Goal: Task Accomplishment & Management: Manage account settings

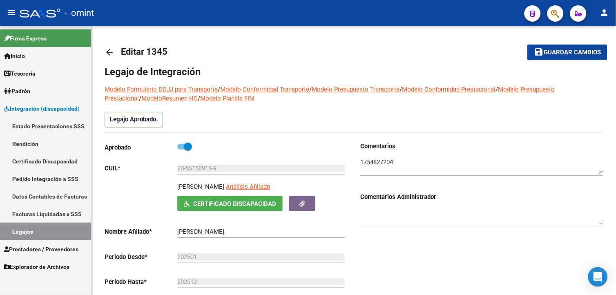
scroll to position [227, 0]
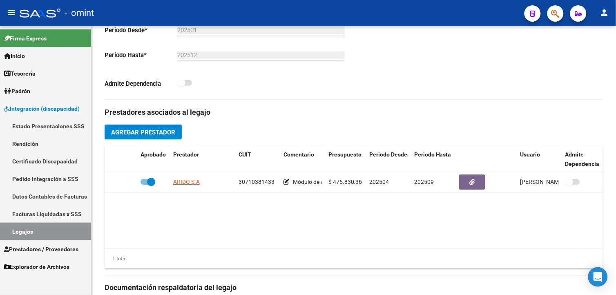
click at [72, 226] on link "Legajos" at bounding box center [45, 232] width 91 height 18
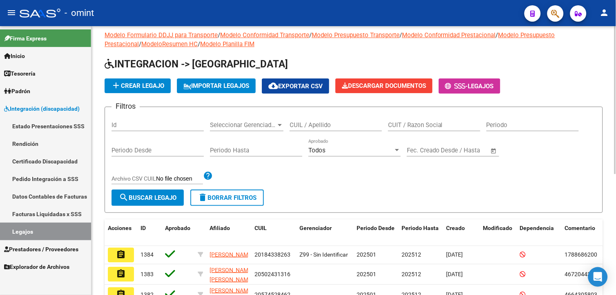
scroll to position [220, 0]
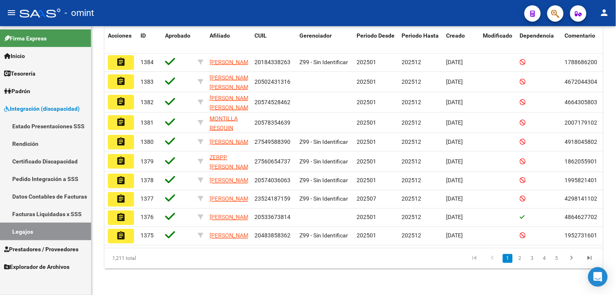
click at [81, 231] on link "Legajos" at bounding box center [45, 232] width 91 height 18
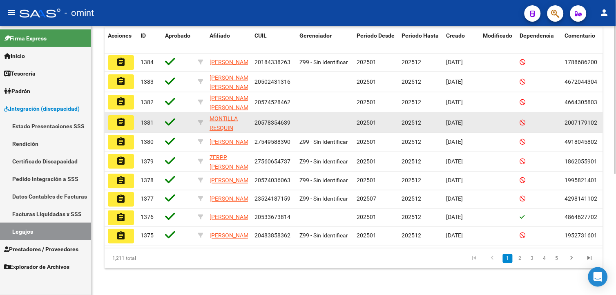
scroll to position [0, 0]
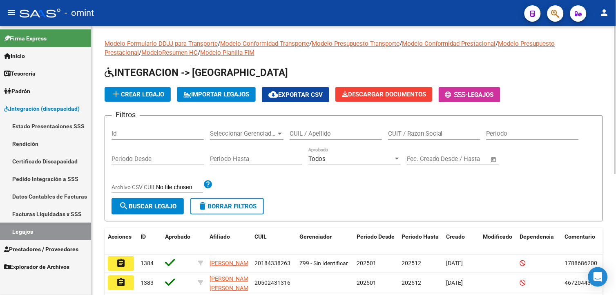
click at [325, 134] on input "CUIL / Apellido" at bounding box center [336, 133] width 92 height 7
type input "[PERSON_NAME]"
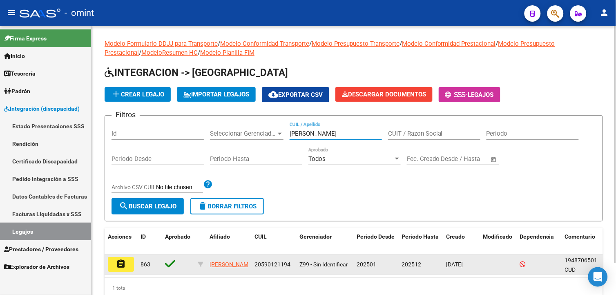
click at [120, 260] on mat-icon "assignment" at bounding box center [121, 264] width 10 height 10
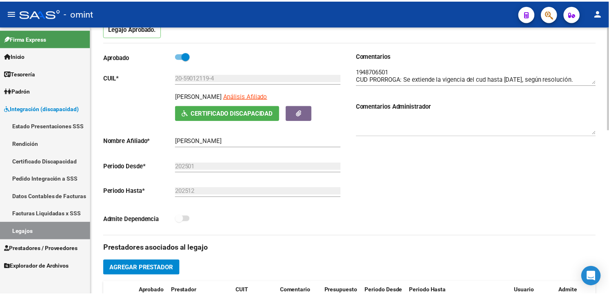
scroll to position [227, 0]
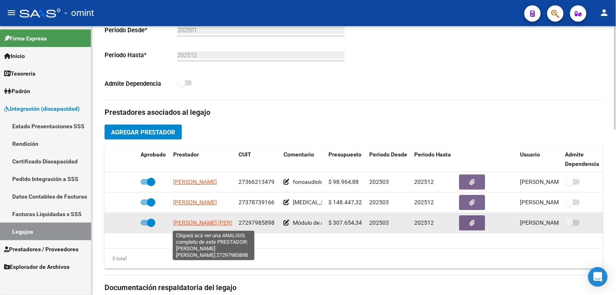
click at [200, 225] on span "[PERSON_NAME] [PERSON_NAME]" at bounding box center [217, 223] width 89 height 7
type textarea "27297985898"
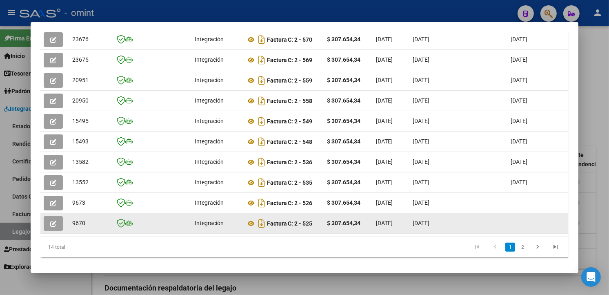
click at [558, 220] on datatable-body-cell at bounding box center [569, 223] width 49 height 20
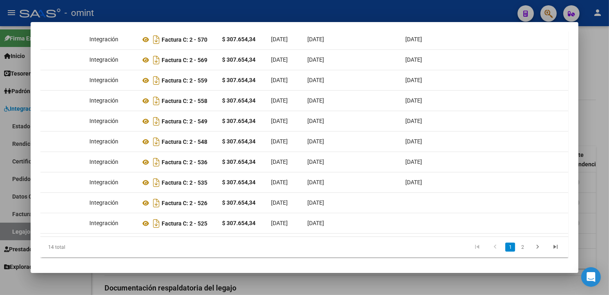
scroll to position [0, 0]
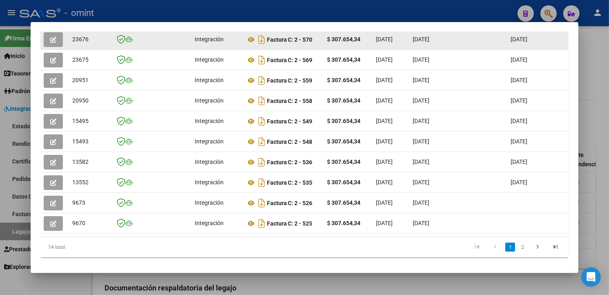
click at [51, 39] on icon "button" at bounding box center [53, 40] width 6 height 6
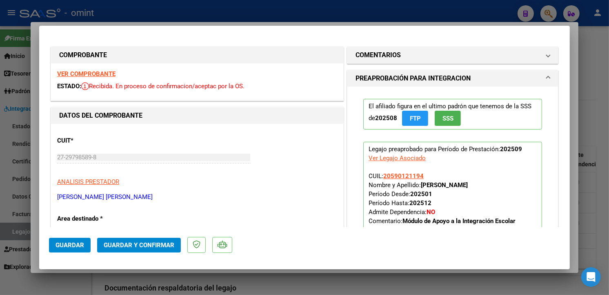
click at [87, 76] on strong "VER COMPROBANTE" at bounding box center [86, 73] width 58 height 7
click at [105, 72] on strong "VER COMPROBANTE" at bounding box center [86, 73] width 58 height 7
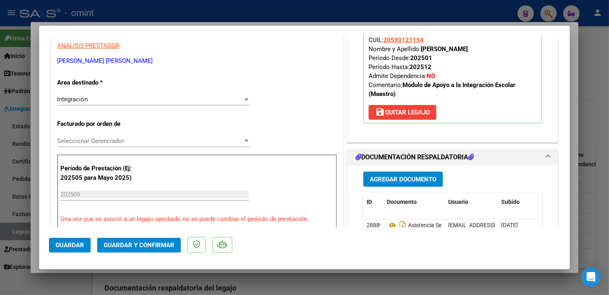
scroll to position [181, 0]
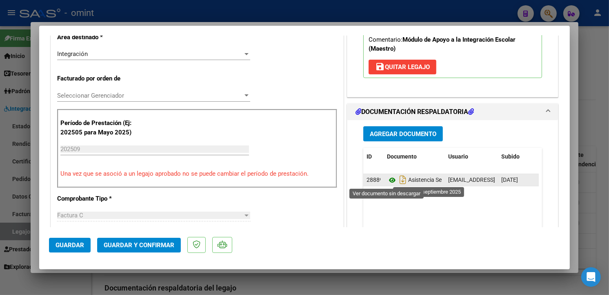
click at [387, 181] on icon at bounding box center [392, 180] width 11 height 10
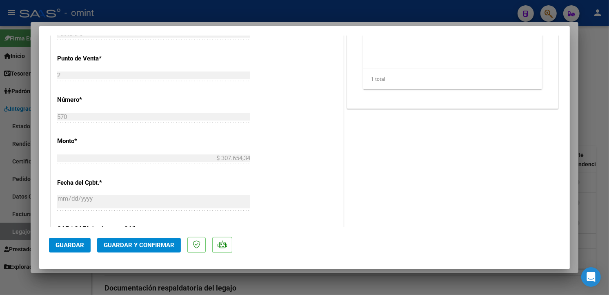
scroll to position [499, 0]
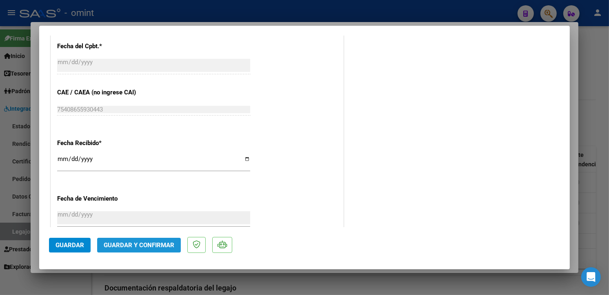
click at [132, 241] on span "Guardar y Confirmar" at bounding box center [139, 244] width 71 height 7
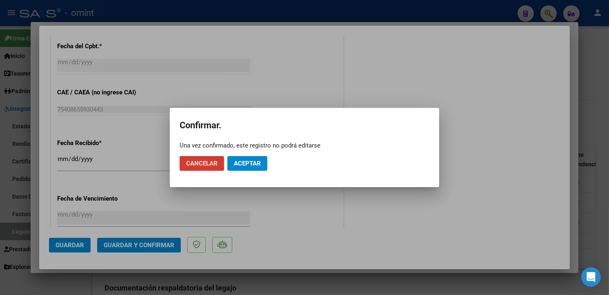
click at [246, 162] on span "Aceptar" at bounding box center [247, 163] width 27 height 7
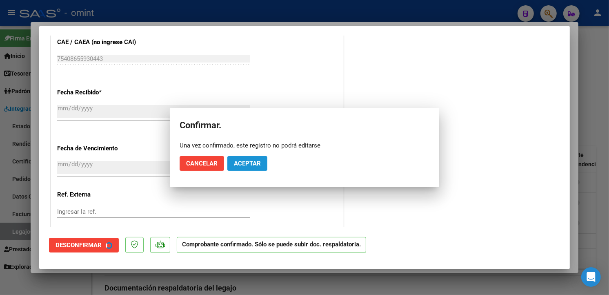
scroll to position [448, 0]
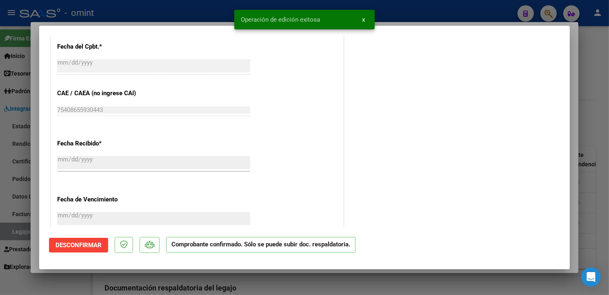
click at [129, 8] on div at bounding box center [304, 147] width 609 height 295
type input "$ 0,00"
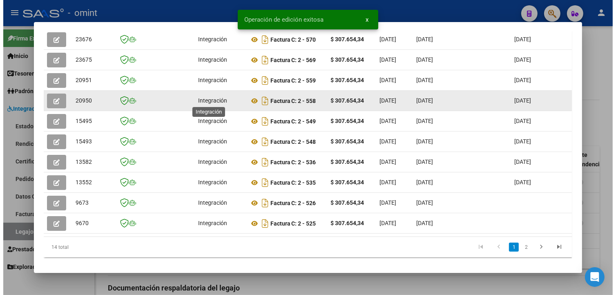
scroll to position [226, 0]
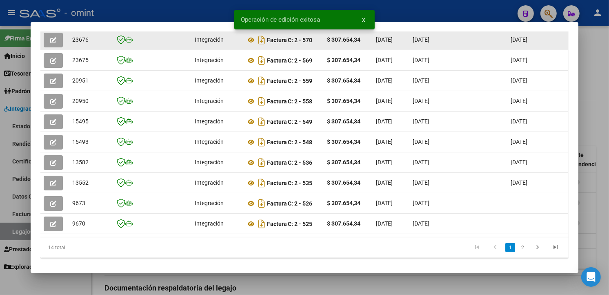
click at [74, 38] on span "23676" at bounding box center [80, 39] width 16 height 7
copy span "23676"
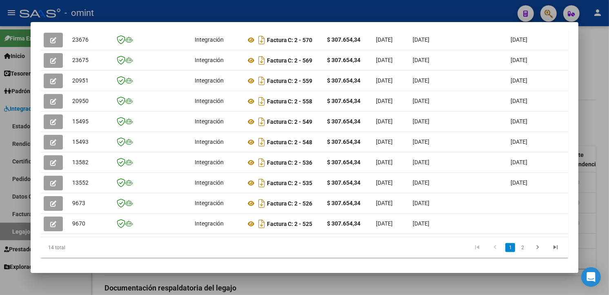
click at [140, 10] on div at bounding box center [304, 147] width 609 height 295
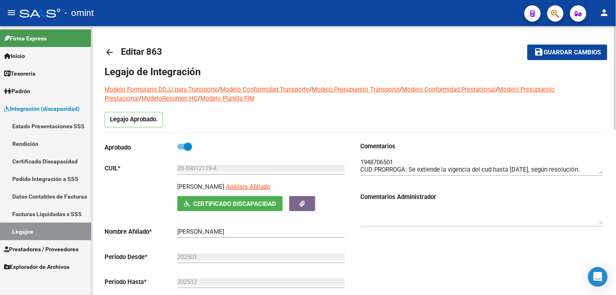
scroll to position [272, 0]
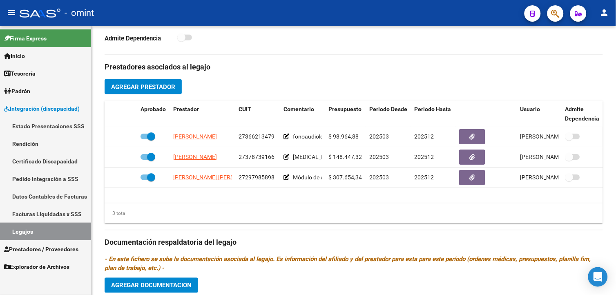
click at [33, 231] on link "Legajos" at bounding box center [45, 232] width 91 height 18
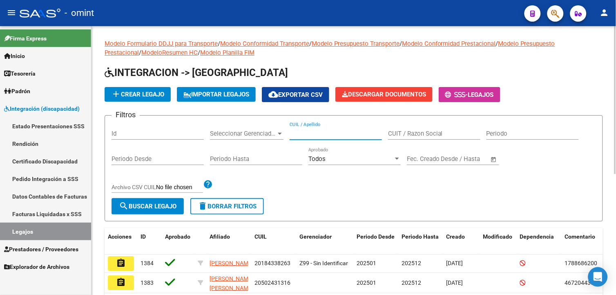
click at [332, 133] on input "CUIL / Apellido" at bounding box center [336, 133] width 92 height 7
type input "[PERSON_NAME]"
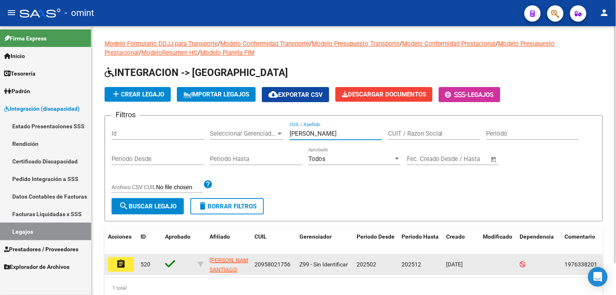
click at [124, 260] on mat-icon "assignment" at bounding box center [121, 264] width 10 height 10
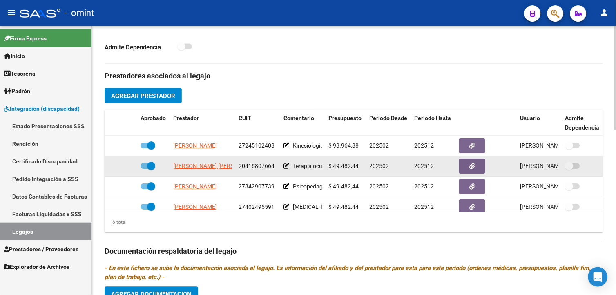
scroll to position [317, 0]
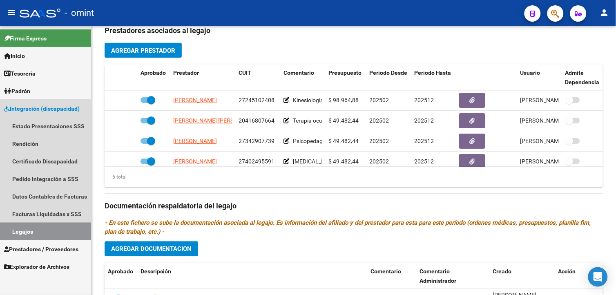
click at [71, 229] on link "Legajos" at bounding box center [45, 232] width 91 height 18
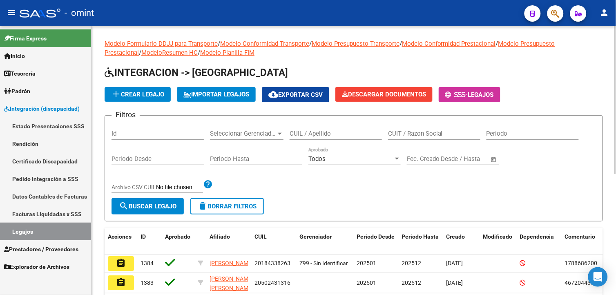
click at [314, 136] on input "CUIL / Apellido" at bounding box center [336, 133] width 92 height 7
type input "[MEDICAL_DATA]"
click at [170, 207] on span "search Buscar Legajo" at bounding box center [148, 206] width 58 height 7
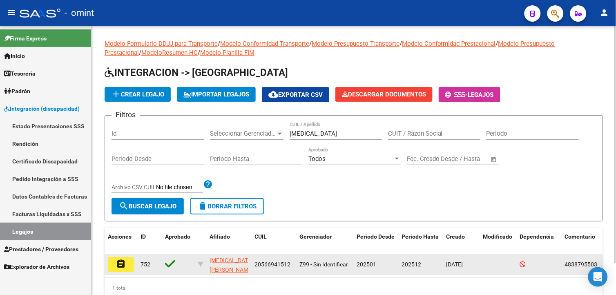
click at [126, 267] on button "assignment" at bounding box center [121, 264] width 26 height 15
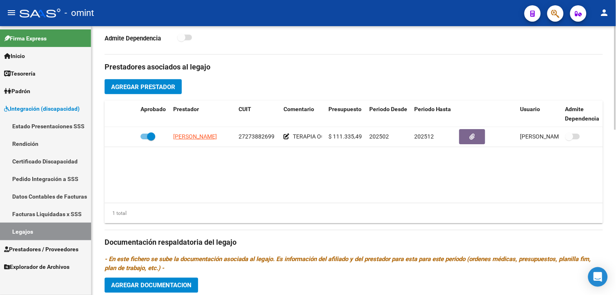
scroll to position [363, 0]
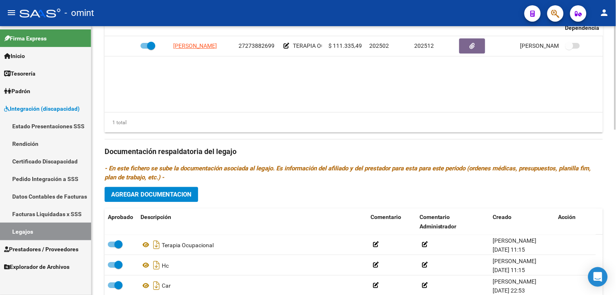
click at [169, 197] on span "Agregar Documentacion" at bounding box center [151, 194] width 80 height 7
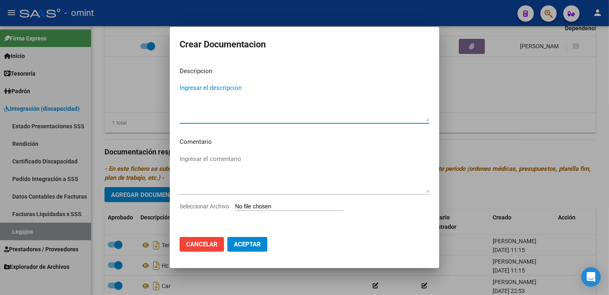
click at [199, 87] on textarea "Ingresar el descripcion" at bounding box center [305, 102] width 250 height 38
type textarea "t"
click at [264, 87] on textarea "Informe Terapia ocupacional" at bounding box center [305, 102] width 250 height 38
type textarea "Informe TO"
click at [259, 209] on input "Seleccionar Archivo" at bounding box center [289, 207] width 108 height 8
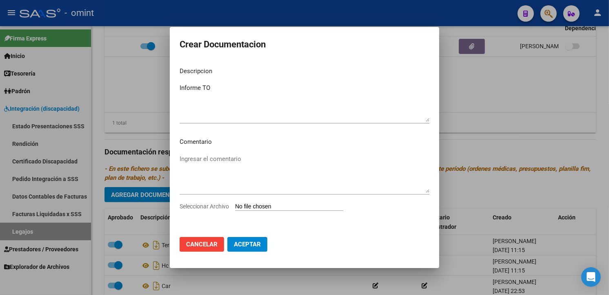
type input "C:\fakepath\INFORME-[MEDICAL_DATA] TO.pdf"
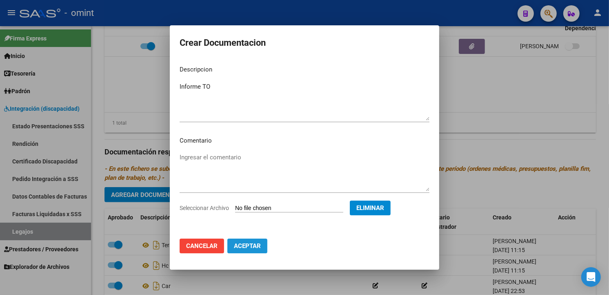
click at [259, 250] on button "Aceptar" at bounding box center [247, 245] width 40 height 15
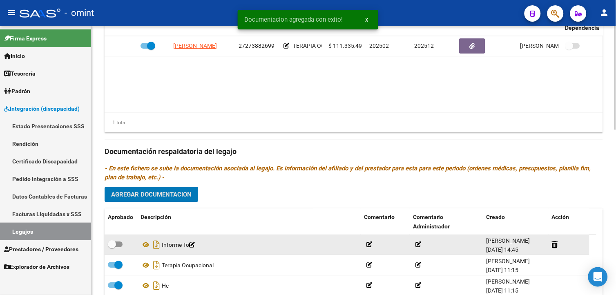
click at [111, 245] on span at bounding box center [112, 245] width 8 height 8
click at [111, 247] on input "checkbox" at bounding box center [111, 247] width 0 height 0
checkbox input "true"
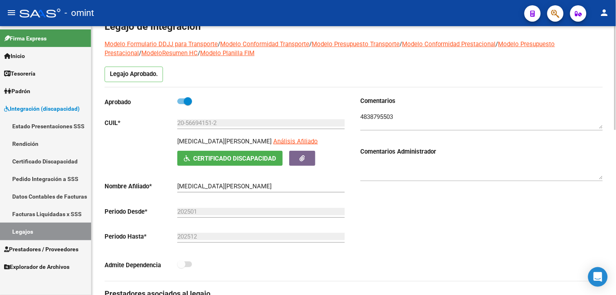
scroll to position [0, 0]
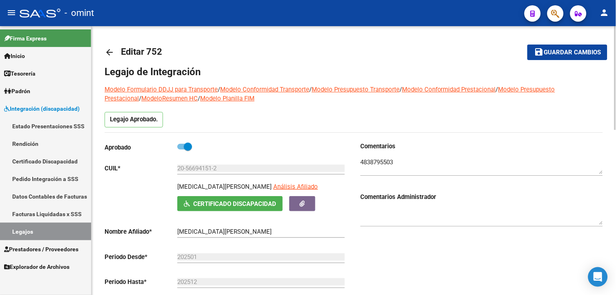
click at [553, 53] on span "Guardar cambios" at bounding box center [572, 52] width 57 height 7
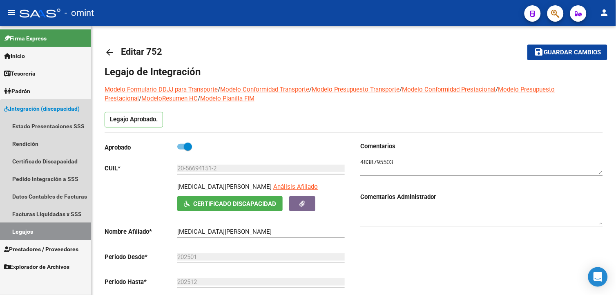
click at [51, 230] on link "Legajos" at bounding box center [45, 232] width 91 height 18
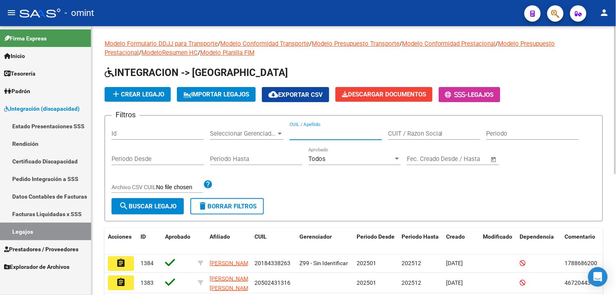
click at [329, 134] on input "CUIL / Apellido" at bounding box center [336, 133] width 92 height 7
type input "[PERSON_NAME] FUENTE"
click at [147, 199] on button "search Buscar Legajo" at bounding box center [147, 206] width 72 height 16
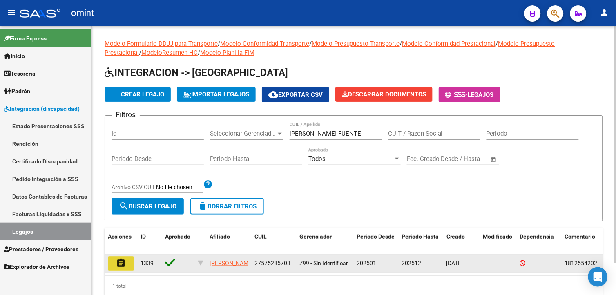
click at [123, 260] on mat-icon "assignment" at bounding box center [121, 263] width 10 height 10
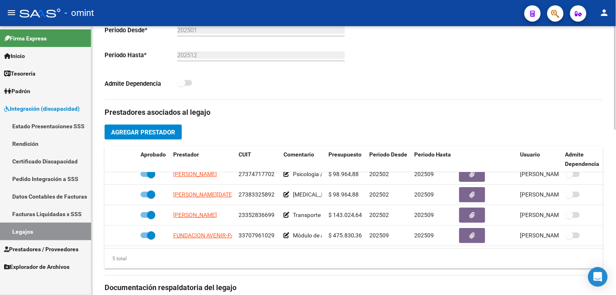
scroll to position [35, 0]
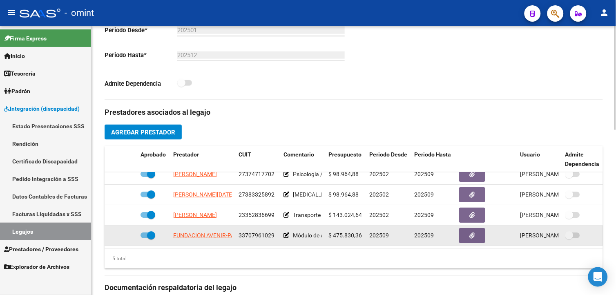
click at [150, 231] on span at bounding box center [151, 235] width 8 height 8
click at [145, 238] on input "checkbox" at bounding box center [144, 238] width 0 height 0
checkbox input "false"
click at [126, 232] on icon at bounding box center [126, 235] width 6 height 6
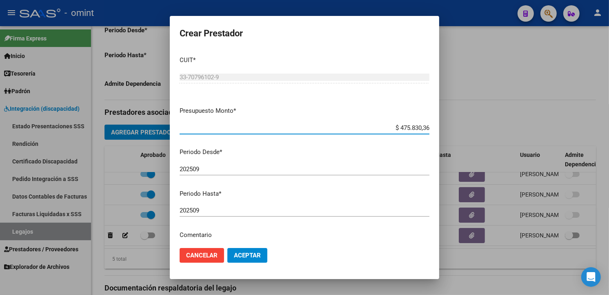
click at [214, 211] on input "202509" at bounding box center [305, 210] width 250 height 7
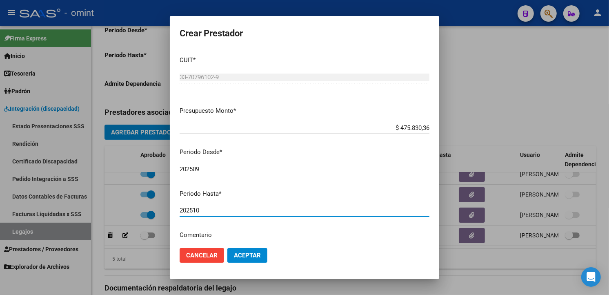
type input "202510"
click at [248, 255] on span "Aceptar" at bounding box center [247, 255] width 27 height 7
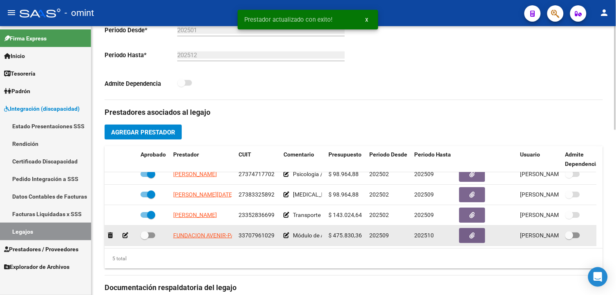
click at [144, 231] on span at bounding box center [144, 235] width 8 height 8
click at [144, 238] on input "checkbox" at bounding box center [144, 238] width 0 height 0
checkbox input "true"
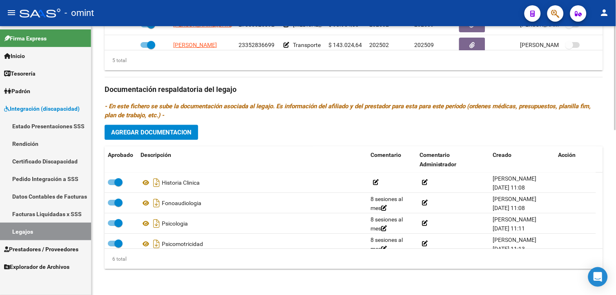
scroll to position [199, 0]
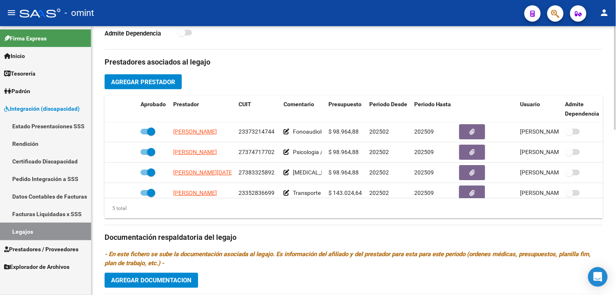
click at [615, 205] on div at bounding box center [615, 186] width 2 height 104
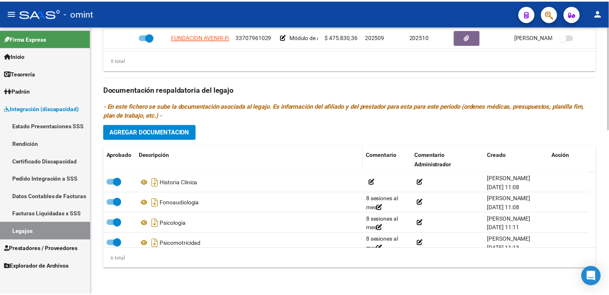
scroll to position [290, 0]
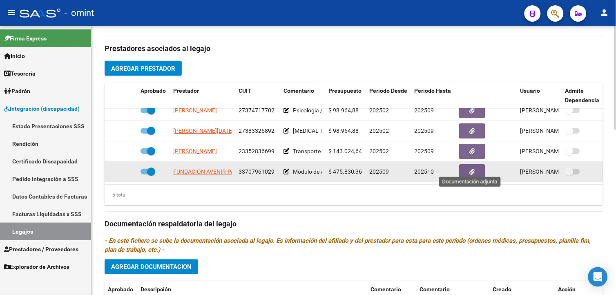
click at [472, 169] on icon "button" at bounding box center [472, 172] width 5 height 6
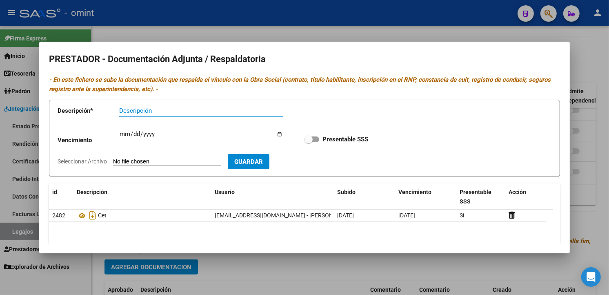
click at [134, 109] on input "Descripción" at bounding box center [201, 110] width 164 height 7
type input "CET"
click at [130, 134] on input "Ingresar vencimiento" at bounding box center [201, 137] width 164 height 13
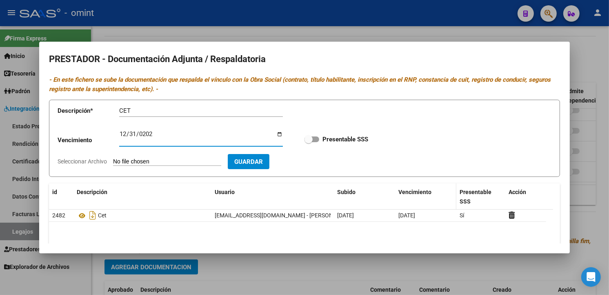
type input "[DATE]"
click at [154, 160] on input "Seleccionar Archivo" at bounding box center [167, 162] width 108 height 8
type input "C:\fakepath\Maie nvo.pdf"
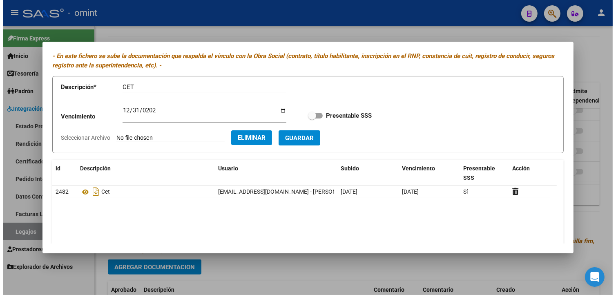
scroll to position [0, 0]
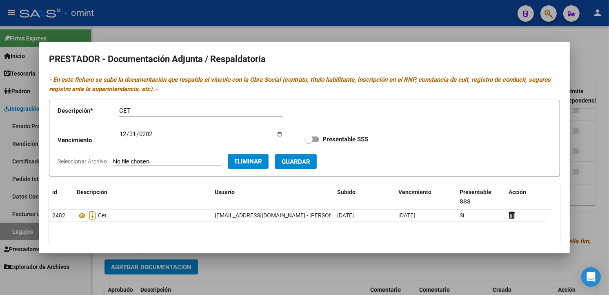
click at [305, 138] on span at bounding box center [309, 139] width 8 height 8
click at [308, 142] on input "Presentable SSS" at bounding box center [308, 142] width 0 height 0
checkbox input "true"
click at [296, 161] on span "Guardar" at bounding box center [296, 161] width 29 height 7
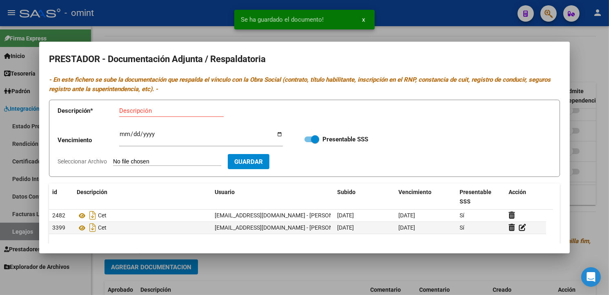
click at [152, 34] on div at bounding box center [304, 147] width 609 height 295
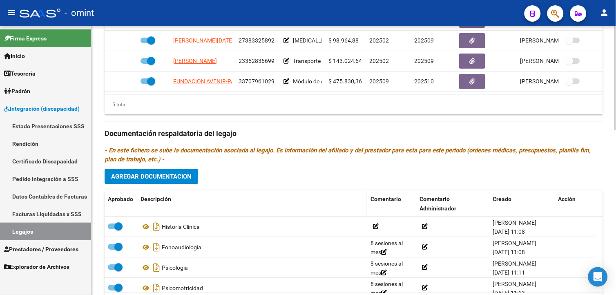
scroll to position [426, 0]
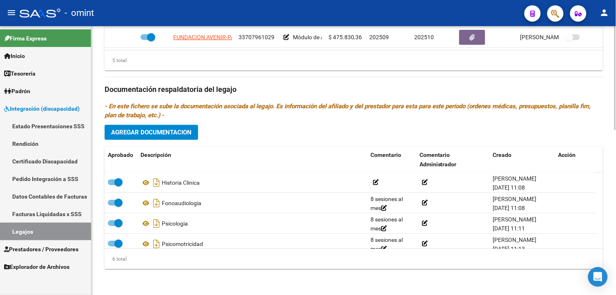
click at [156, 129] on span "Agregar Documentacion" at bounding box center [151, 132] width 80 height 7
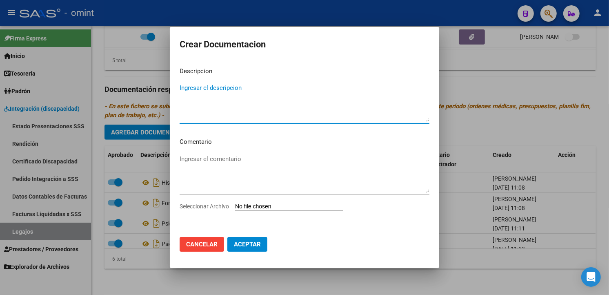
click at [201, 89] on textarea "Ingresar el descripcion" at bounding box center [305, 102] width 250 height 38
type textarea "c"
type textarea "Car"
click at [264, 206] on input "Seleccionar Archivo" at bounding box center [289, 207] width 108 height 8
type input "C:\fakepath\1812554202_25092410270_const-alumn-reg.jpg"
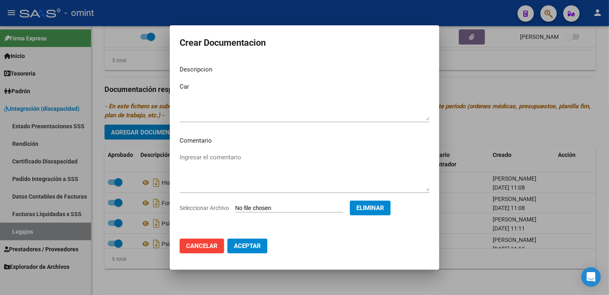
click at [250, 243] on span "Aceptar" at bounding box center [247, 245] width 27 height 7
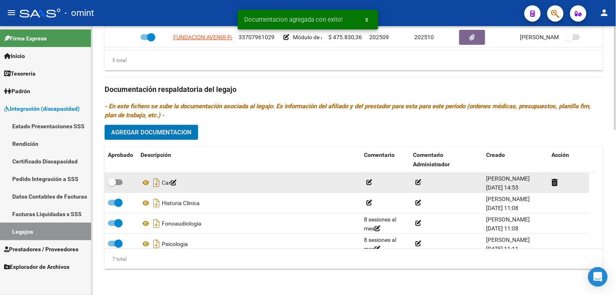
click at [111, 181] on span at bounding box center [112, 182] width 8 height 8
click at [111, 185] on input "checkbox" at bounding box center [111, 185] width 0 height 0
checkbox input "true"
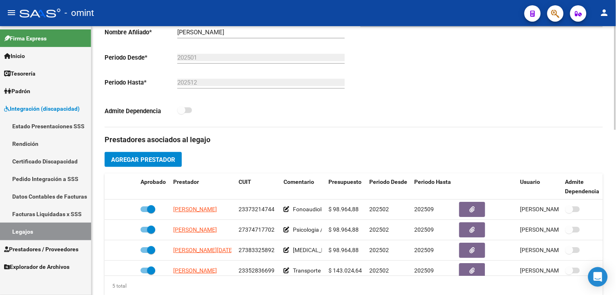
scroll to position [18, 0]
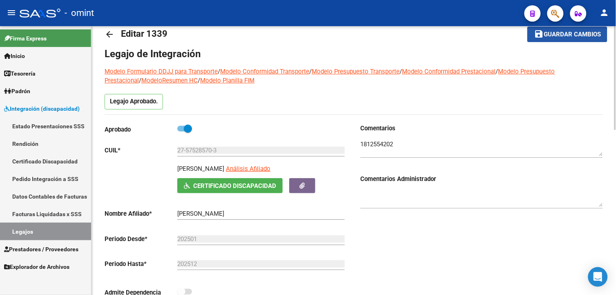
click at [550, 35] on span "Guardar cambios" at bounding box center [572, 34] width 57 height 7
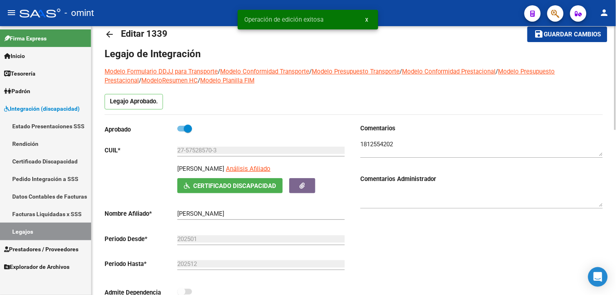
click at [401, 203] on textarea at bounding box center [481, 198] width 243 height 16
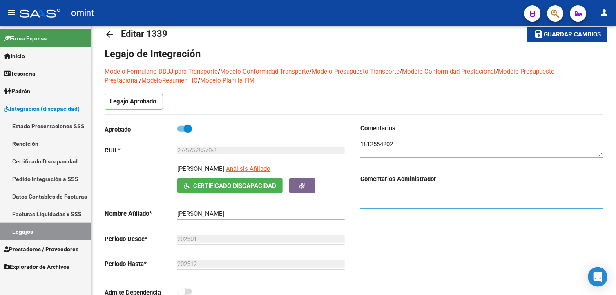
click at [49, 229] on link "Legajos" at bounding box center [45, 232] width 91 height 18
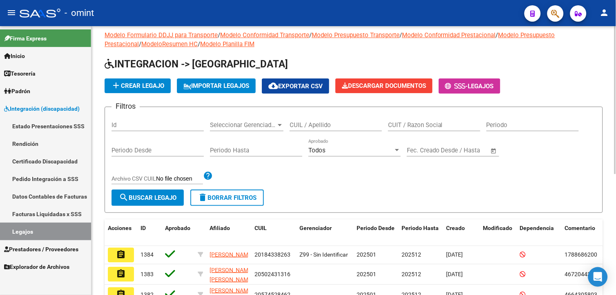
scroll to position [18, 0]
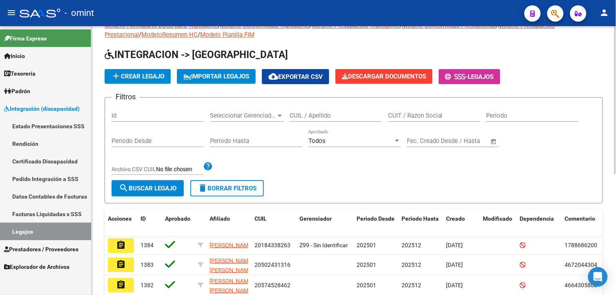
click at [321, 116] on input "CUIL / Apellido" at bounding box center [336, 115] width 92 height 7
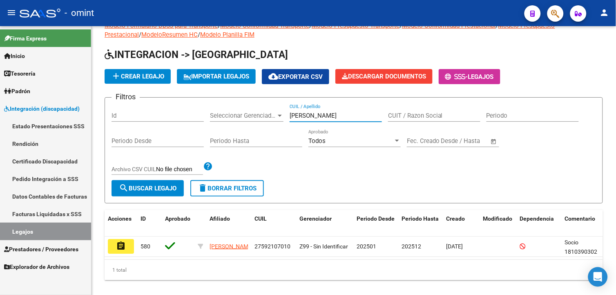
type input "[PERSON_NAME]"
click at [123, 245] on mat-icon "assignment" at bounding box center [121, 246] width 10 height 10
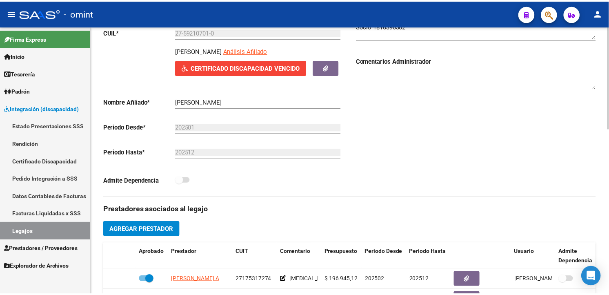
scroll to position [227, 0]
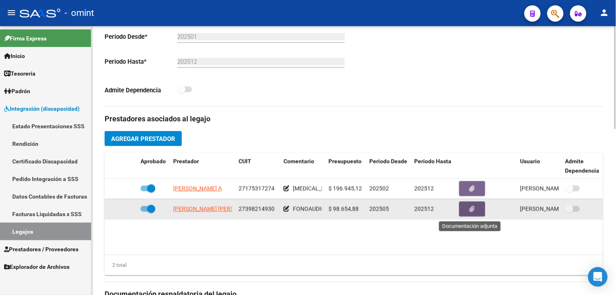
click at [472, 209] on icon "button" at bounding box center [472, 209] width 5 height 6
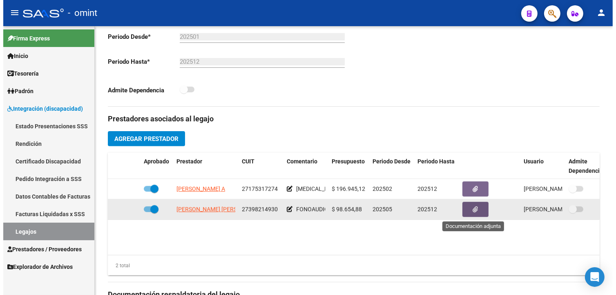
scroll to position [242, 0]
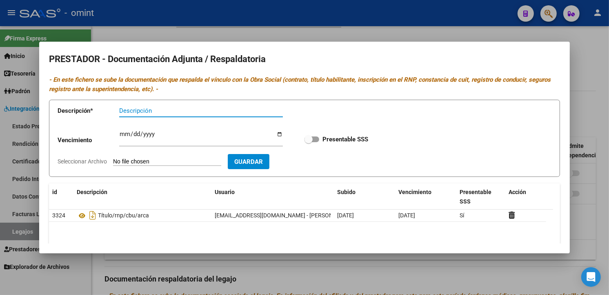
click at [125, 110] on input "Descripción" at bounding box center [201, 110] width 164 height 7
type input "t"
type input "Titulo/rnp/cbu/arca"
click at [124, 134] on input "Ingresar vencimiento" at bounding box center [201, 137] width 164 height 13
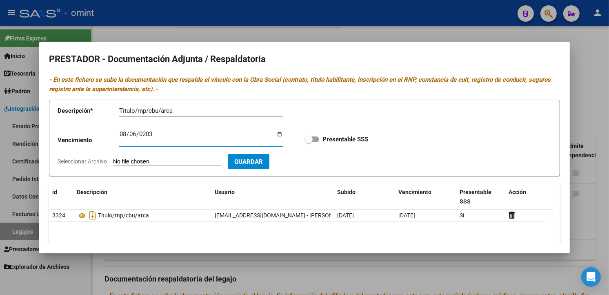
type input "[DATE]"
click at [305, 140] on span at bounding box center [309, 139] width 8 height 8
click at [308, 142] on input "Presentable SSS" at bounding box center [308, 142] width 0 height 0
checkbox input "true"
click at [136, 157] on form "Descripción * Titulo/rnp/cbu/arca Descripción Vencimiento [DATE] Ingresar venci…" at bounding box center [304, 138] width 511 height 77
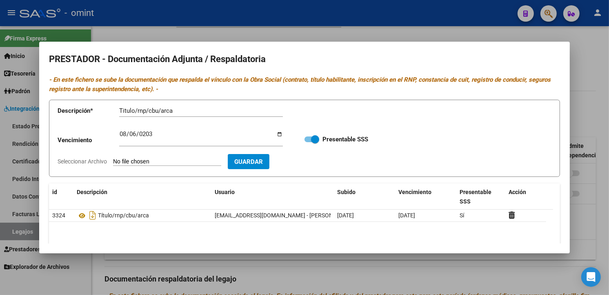
click at [137, 158] on app-file-uploader "Seleccionar Archivo" at bounding box center [143, 161] width 170 height 7
click at [132, 160] on input "Seleccionar Archivo" at bounding box center [167, 162] width 108 height 8
type input "C:\fakepath\FONO PRESTDOR NVO.pdf"
click at [305, 160] on span "Guardar" at bounding box center [296, 161] width 29 height 7
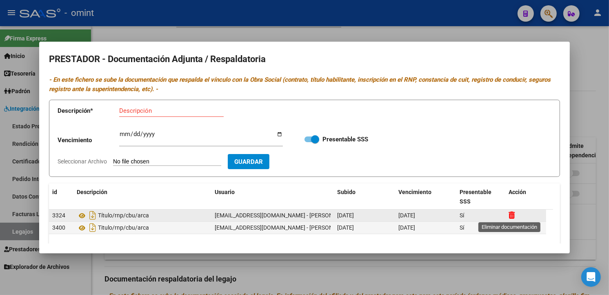
click at [511, 214] on icon at bounding box center [512, 215] width 6 height 8
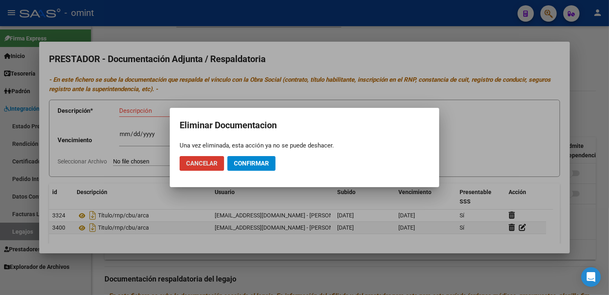
click at [256, 162] on span "Confirmar" at bounding box center [251, 163] width 35 height 7
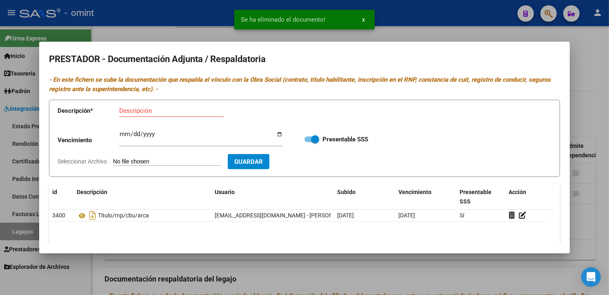
click at [182, 31] on div at bounding box center [304, 147] width 609 height 295
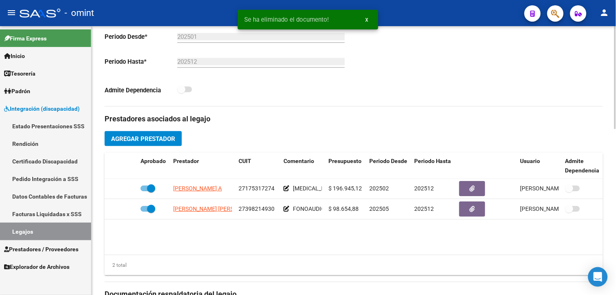
scroll to position [272, 0]
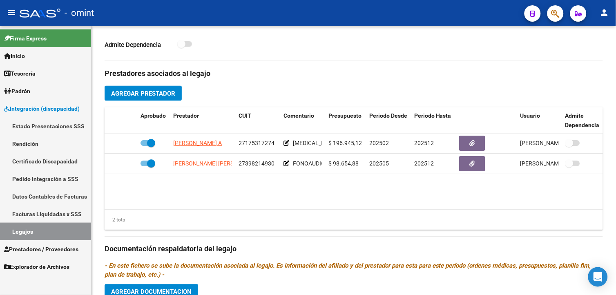
click at [38, 227] on link "Legajos" at bounding box center [45, 232] width 91 height 18
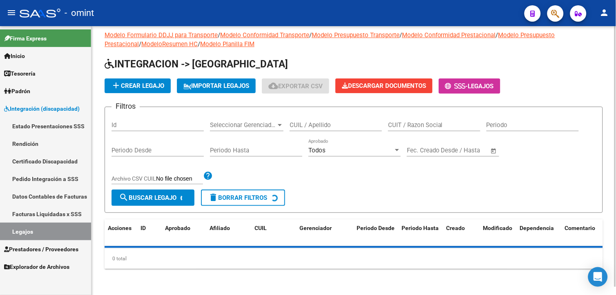
scroll to position [9, 0]
click at [323, 127] on input "CUIL / Apellido" at bounding box center [336, 124] width 92 height 7
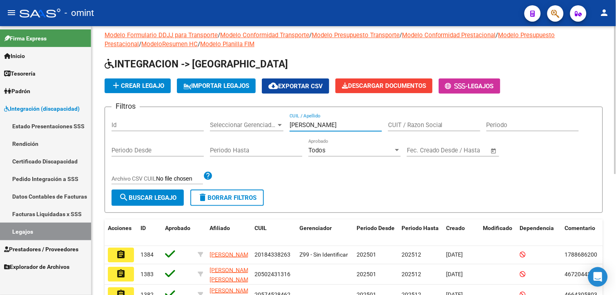
type input "[PERSON_NAME]"
click at [113, 199] on button "search Buscar Legajo" at bounding box center [147, 197] width 72 height 16
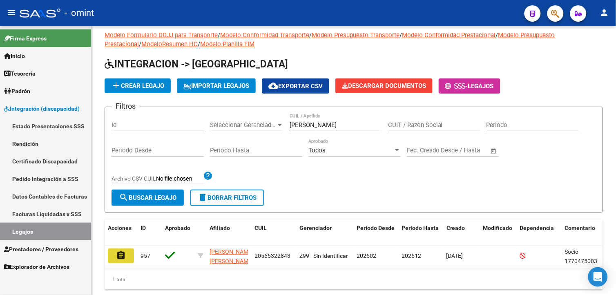
click at [119, 252] on mat-icon "assignment" at bounding box center [121, 255] width 10 height 10
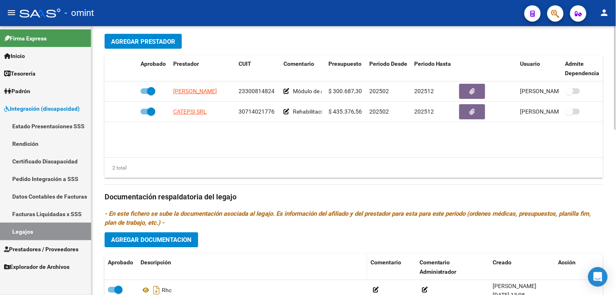
scroll to position [408, 0]
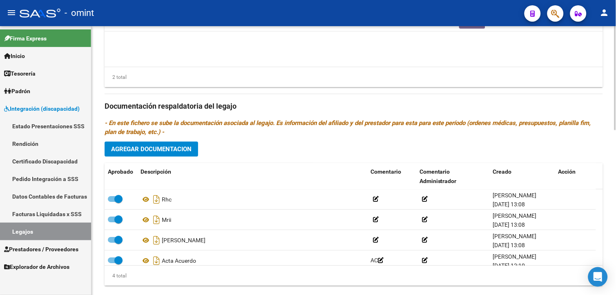
click at [178, 144] on button "Agregar Documentacion" at bounding box center [152, 148] width 94 height 15
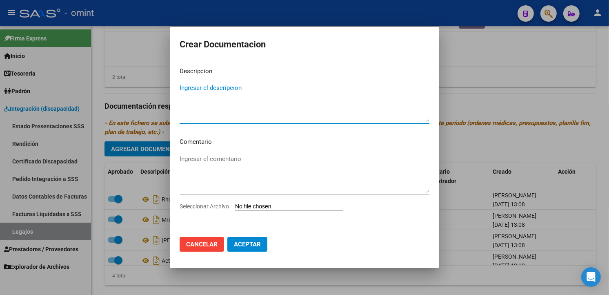
click at [208, 92] on textarea "Ingresar el descripcion" at bounding box center [305, 102] width 250 height 38
type textarea "Informe"
click at [259, 205] on input "Seleccionar Archivo" at bounding box center [289, 207] width 108 height 8
type input "C:\fakepath\INFORME -[PERSON_NAME].pdf"
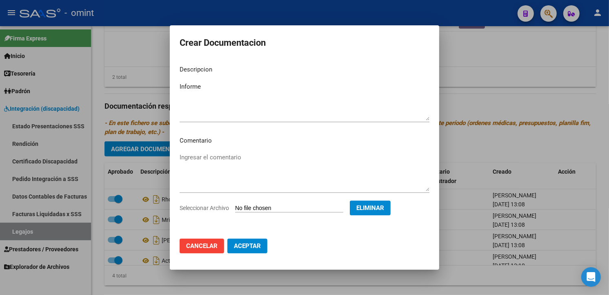
click at [248, 247] on span "Aceptar" at bounding box center [247, 245] width 27 height 7
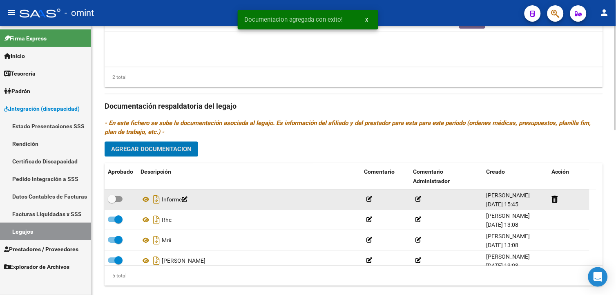
click at [109, 201] on span at bounding box center [112, 199] width 8 height 8
click at [111, 202] on input "checkbox" at bounding box center [111, 202] width 0 height 0
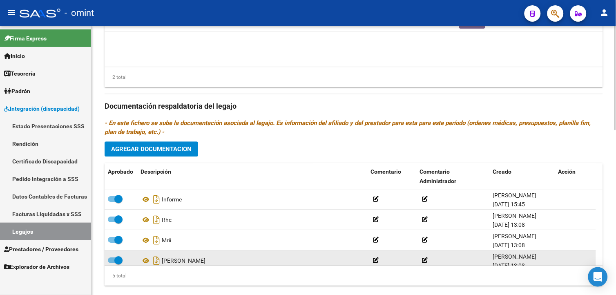
scroll to position [426, 0]
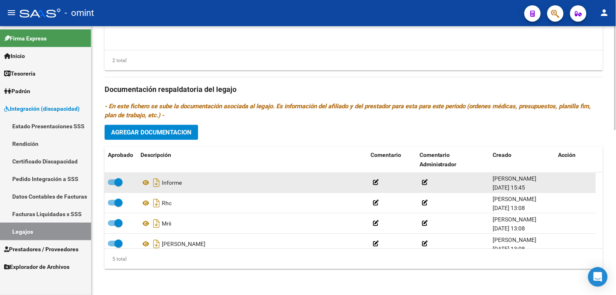
click at [113, 182] on span at bounding box center [115, 182] width 15 height 6
click at [112, 185] on input "checkbox" at bounding box center [111, 185] width 0 height 0
checkbox input "false"
click at [187, 184] on icon at bounding box center [185, 183] width 6 height 6
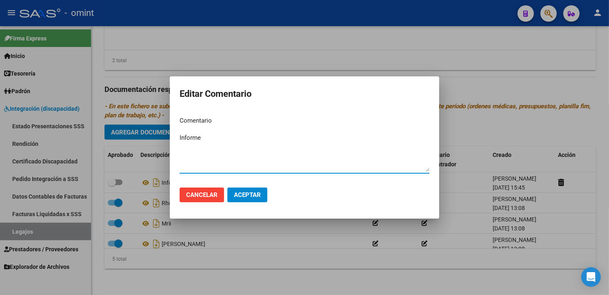
click at [210, 135] on textarea "Informe" at bounding box center [305, 152] width 250 height 38
type textarea "Informe MAIE"
click at [247, 195] on span "Aceptar" at bounding box center [247, 194] width 27 height 7
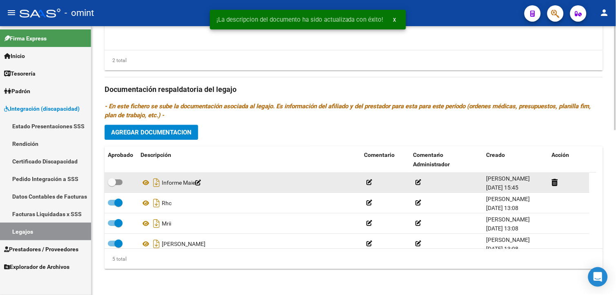
click at [113, 181] on span at bounding box center [112, 182] width 8 height 8
click at [112, 185] on input "checkbox" at bounding box center [111, 185] width 0 height 0
checkbox input "true"
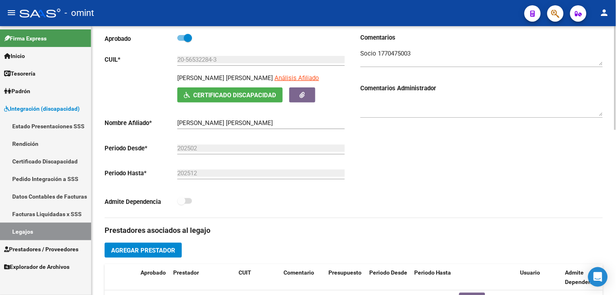
scroll to position [0, 0]
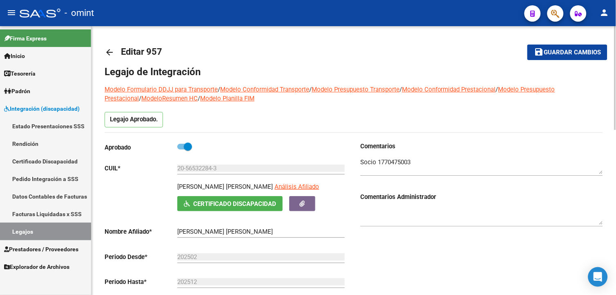
click at [575, 51] on span "Guardar cambios" at bounding box center [572, 52] width 57 height 7
click at [60, 229] on link "Legajos" at bounding box center [45, 232] width 91 height 18
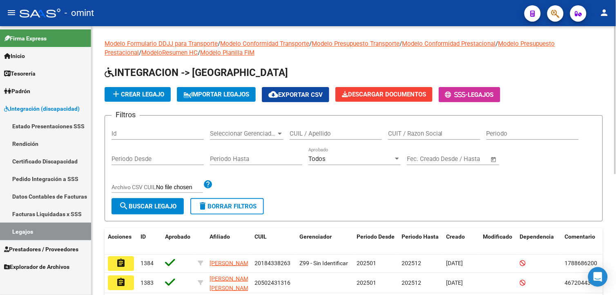
click at [328, 136] on input "CUIL / Apellido" at bounding box center [336, 133] width 92 height 7
click at [157, 205] on span "search Buscar Legajo" at bounding box center [148, 206] width 58 height 7
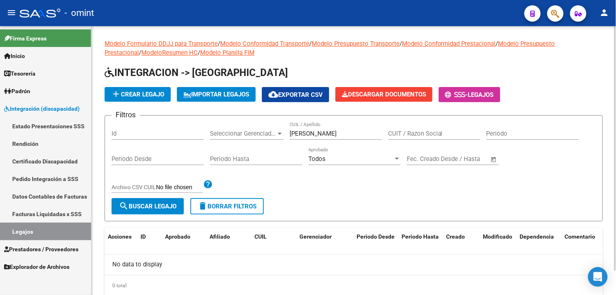
click at [336, 134] on input "[PERSON_NAME]" at bounding box center [336, 133] width 92 height 7
type input "[PERSON_NAME] a"
click at [169, 209] on span "search Buscar Legajo" at bounding box center [148, 206] width 58 height 7
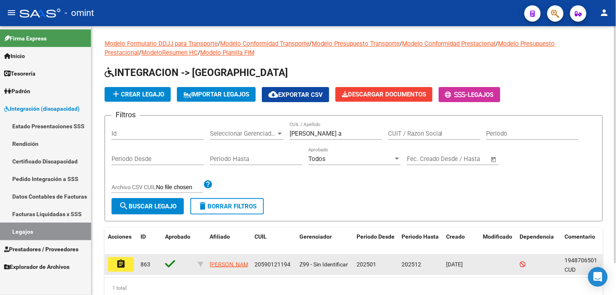
click at [123, 265] on mat-icon "assignment" at bounding box center [121, 264] width 10 height 10
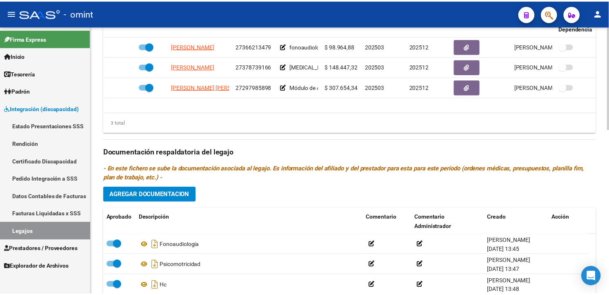
scroll to position [272, 0]
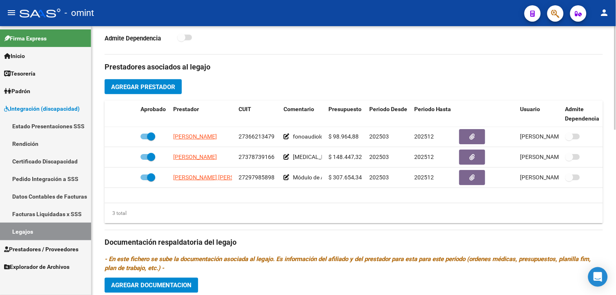
click at [172, 252] on div "Prestadores asociados al legajo Agregar Prestador Aprobado Prestador CUIT Comen…" at bounding box center [354, 242] width 498 height 374
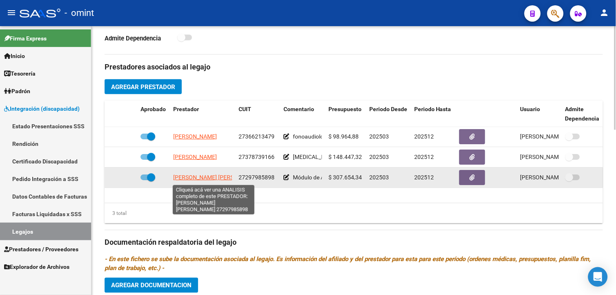
click at [190, 178] on span "[PERSON_NAME] [PERSON_NAME]" at bounding box center [217, 177] width 89 height 7
copy span "A"
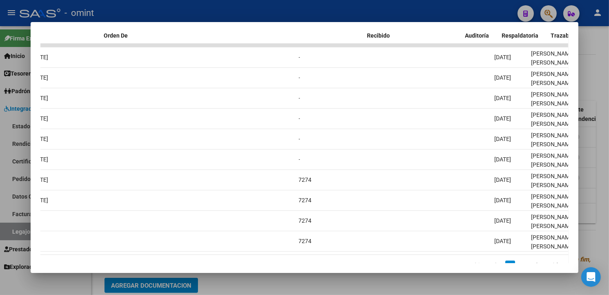
scroll to position [0, 0]
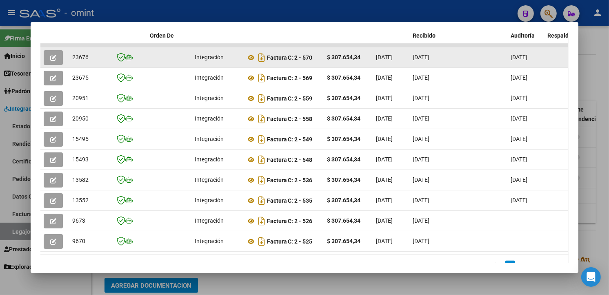
click at [50, 55] on icon "button" at bounding box center [53, 58] width 6 height 6
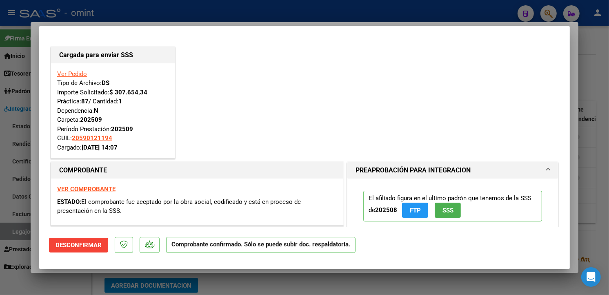
click at [199, 13] on div at bounding box center [304, 147] width 609 height 295
type input "$ 0,00"
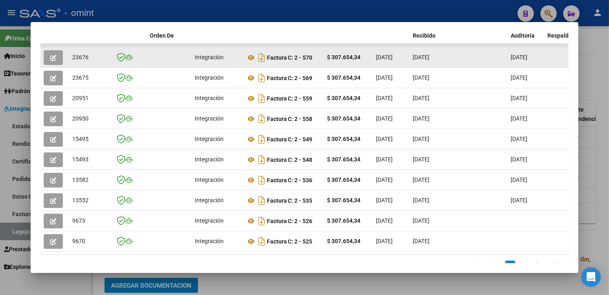
click at [50, 57] on icon "button" at bounding box center [53, 58] width 6 height 6
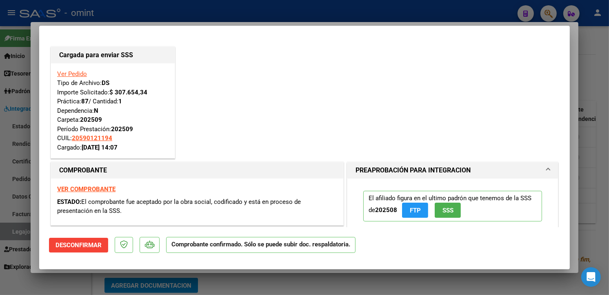
click at [107, 189] on strong "VER COMPROBANTE" at bounding box center [86, 188] width 58 height 7
click at [140, 11] on div at bounding box center [304, 147] width 609 height 295
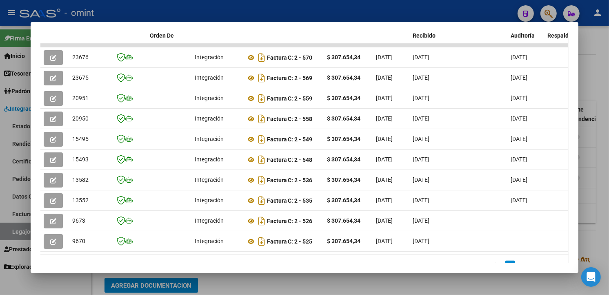
click at [156, 9] on div at bounding box center [304, 147] width 609 height 295
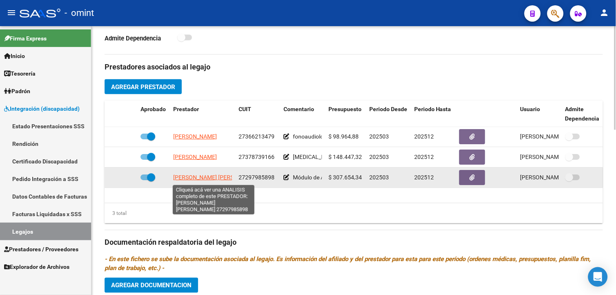
click at [212, 176] on span "[PERSON_NAME] [PERSON_NAME]" at bounding box center [217, 177] width 89 height 7
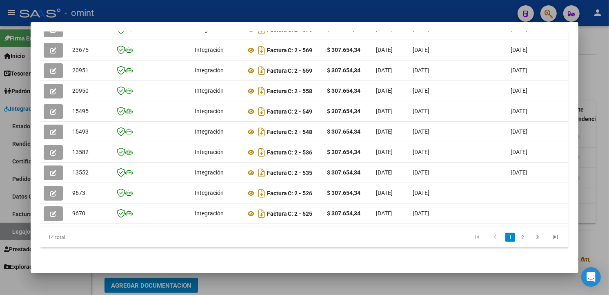
scroll to position [60, 0]
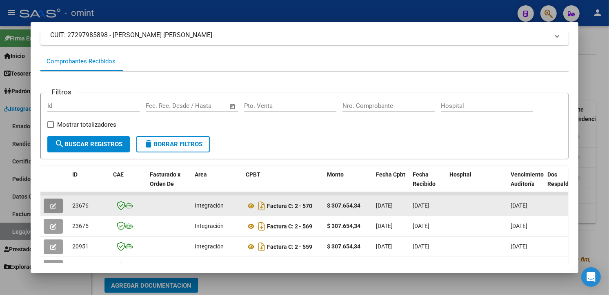
click at [52, 203] on icon "button" at bounding box center [53, 206] width 6 height 6
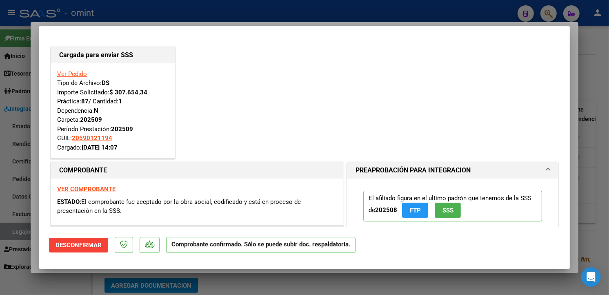
click at [117, 13] on div at bounding box center [304, 147] width 609 height 295
type input "$ 0,00"
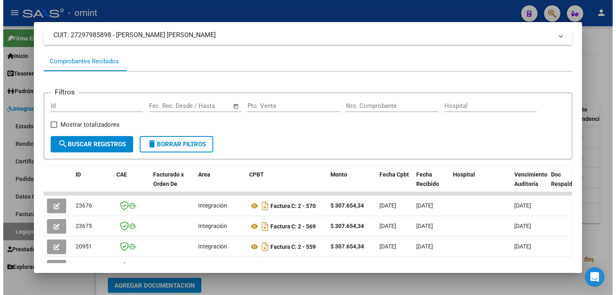
scroll to position [152, 0]
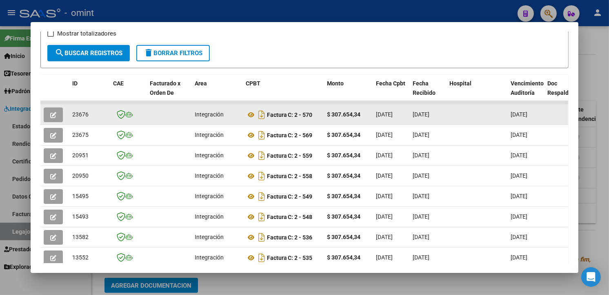
drag, startPoint x: 441, startPoint y: 116, endPoint x: 406, endPoint y: 108, distance: 36.0
drag, startPoint x: 46, startPoint y: 110, endPoint x: 56, endPoint y: 110, distance: 10.2
click at [56, 110] on button "button" at bounding box center [53, 114] width 19 height 15
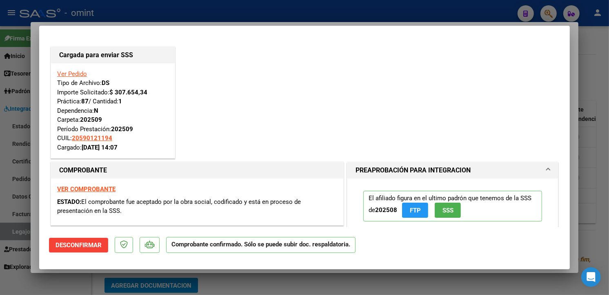
click at [156, 9] on div at bounding box center [304, 147] width 609 height 295
type input "$ 0,00"
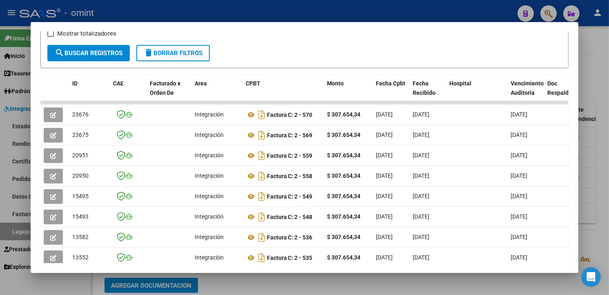
click at [255, 9] on div at bounding box center [304, 147] width 609 height 295
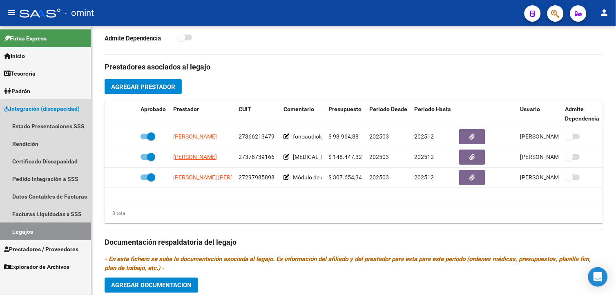
click at [67, 229] on link "Legajos" at bounding box center [45, 232] width 91 height 18
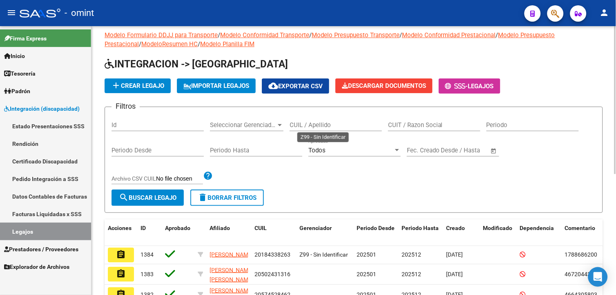
scroll to position [220, 0]
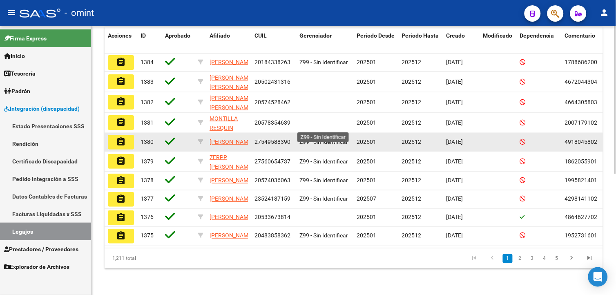
click at [328, 138] on span "Z99 - Sin Identificar" at bounding box center [323, 141] width 49 height 7
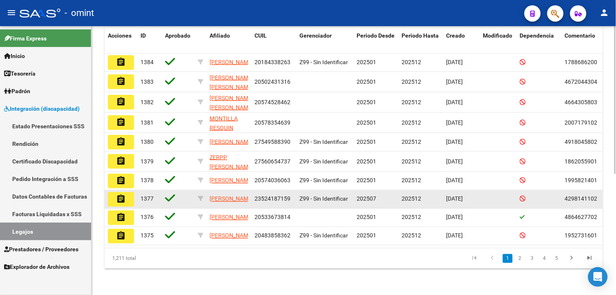
scroll to position [0, 0]
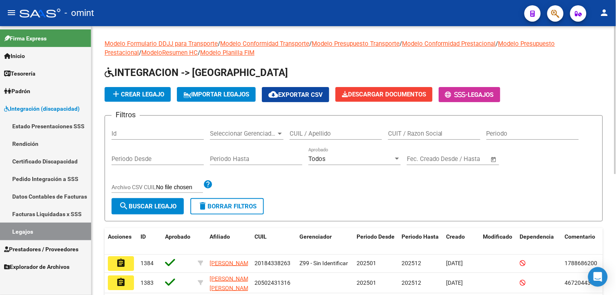
click at [321, 135] on input "CUIL / Apellido" at bounding box center [336, 133] width 92 height 7
click at [168, 202] on button "search Buscar Legajo" at bounding box center [147, 206] width 72 height 16
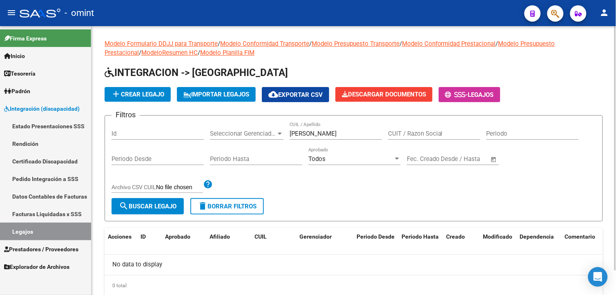
click at [354, 134] on input "[PERSON_NAME]" at bounding box center [336, 133] width 92 height 7
click at [171, 207] on span "search Buscar Legajo" at bounding box center [148, 206] width 58 height 7
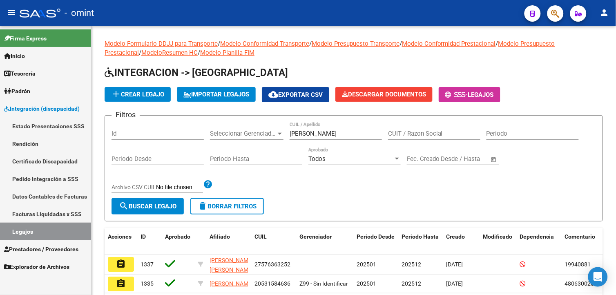
click at [51, 234] on link "Legajos" at bounding box center [45, 232] width 91 height 18
drag, startPoint x: 343, startPoint y: 131, endPoint x: 215, endPoint y: 116, distance: 129.1
click at [234, 120] on form "Filtros Id Seleccionar Gerenciador Seleccionar Gerenciador [PERSON_NAME] CUIL /…" at bounding box center [354, 168] width 498 height 106
type input "[PERSON_NAME]"
click at [152, 209] on span "search Buscar Legajo" at bounding box center [148, 206] width 58 height 7
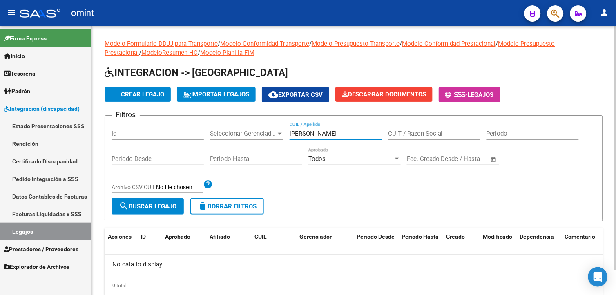
drag, startPoint x: 335, startPoint y: 136, endPoint x: 239, endPoint y: 129, distance: 96.2
click at [238, 127] on div "Filtros Id Seleccionar Gerenciador Seleccionar Gerenciador [PERSON_NAME] CUIL /…" at bounding box center [353, 160] width 484 height 76
type input "[PERSON_NAME]"
click at [145, 214] on button "search Buscar Legajo" at bounding box center [147, 206] width 72 height 16
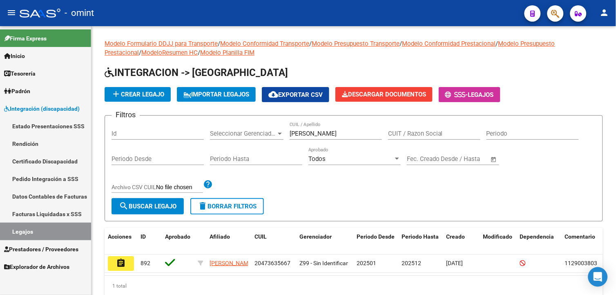
drag, startPoint x: 123, startPoint y: 260, endPoint x: 141, endPoint y: 252, distance: 19.9
click at [123, 261] on mat-icon "assignment" at bounding box center [121, 263] width 10 height 10
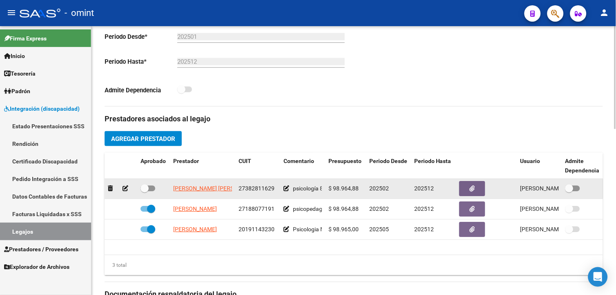
scroll to position [272, 0]
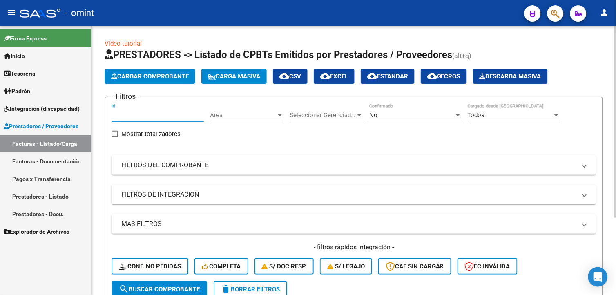
paste input "23676"
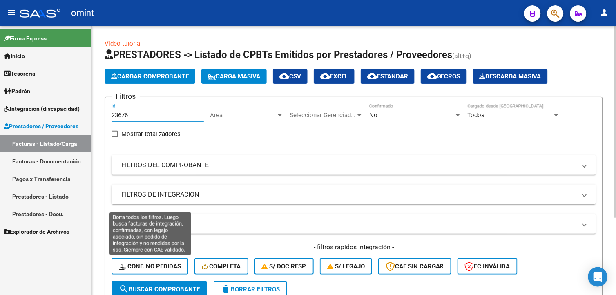
type input "23676"
click at [153, 263] on span "Conf. no pedidas" at bounding box center [150, 266] width 62 height 7
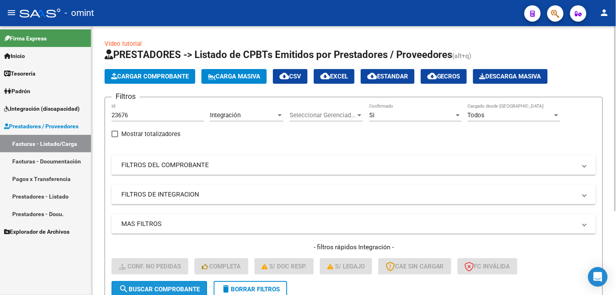
click at [149, 286] on span "search Buscar Comprobante" at bounding box center [159, 288] width 81 height 7
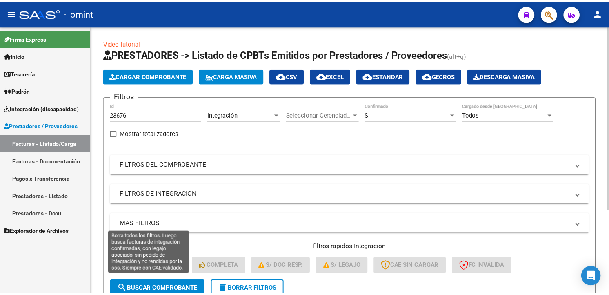
scroll to position [121, 0]
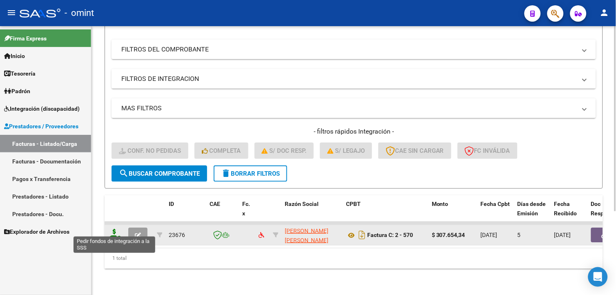
click at [120, 229] on icon at bounding box center [114, 234] width 13 height 11
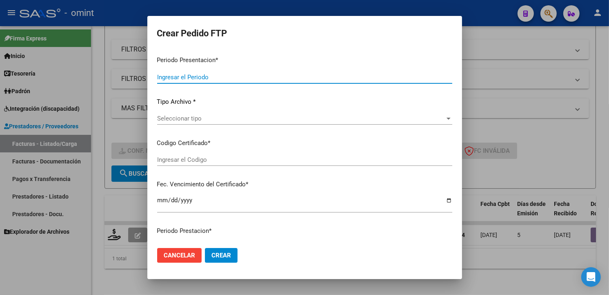
type input "202509"
type input "$ 307.654,34"
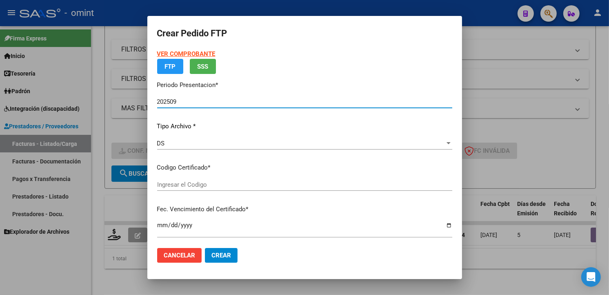
type input "5355792726"
type input "2026-02-07"
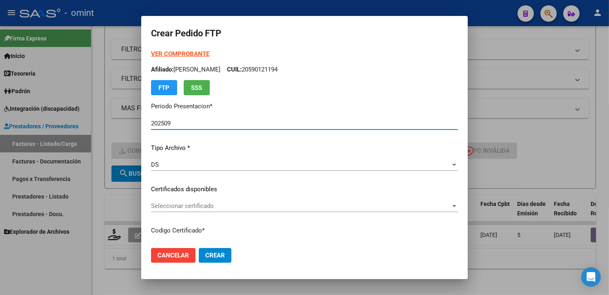
click at [441, 201] on div "Seleccionar certificado Seleccionar certificado" at bounding box center [304, 206] width 307 height 12
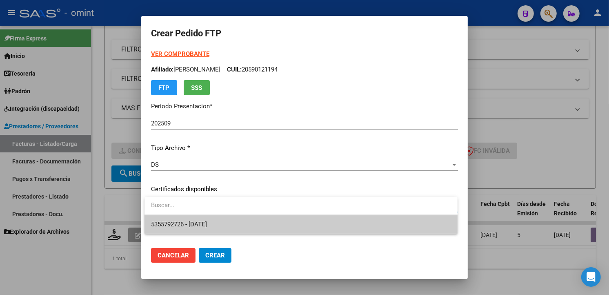
click at [368, 223] on span "5355792726 - 2026-02-07" at bounding box center [301, 224] width 300 height 18
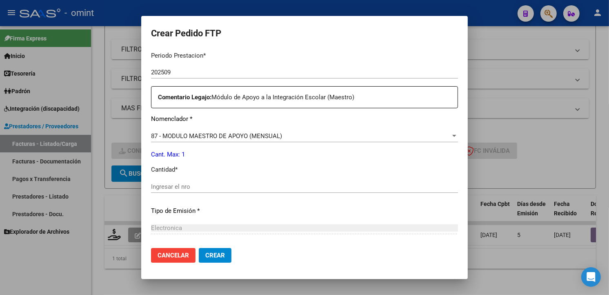
scroll to position [317, 0]
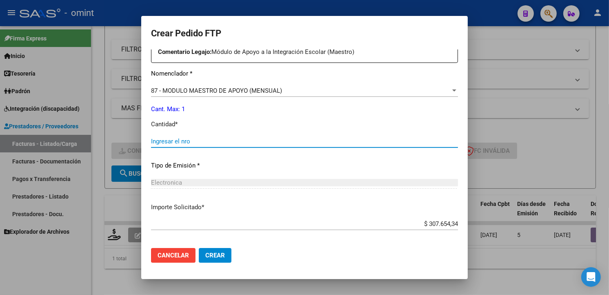
click at [176, 144] on input "Ingresar el nro" at bounding box center [304, 141] width 307 height 7
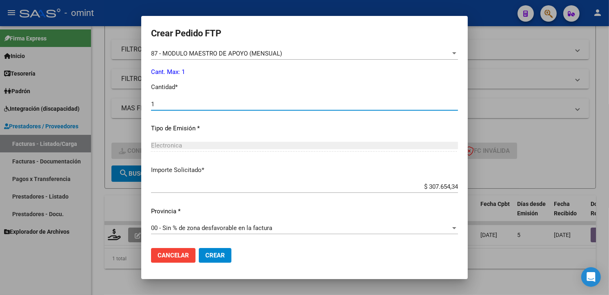
type input "1"
click at [214, 255] on span "Crear" at bounding box center [215, 255] width 20 height 7
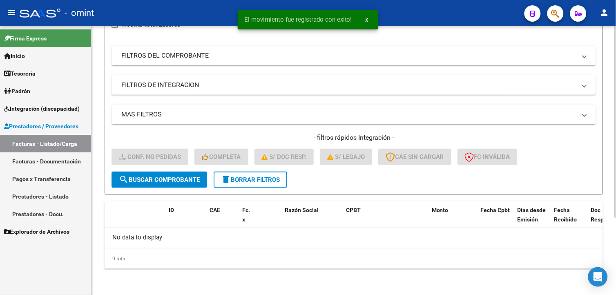
scroll to position [108, 0]
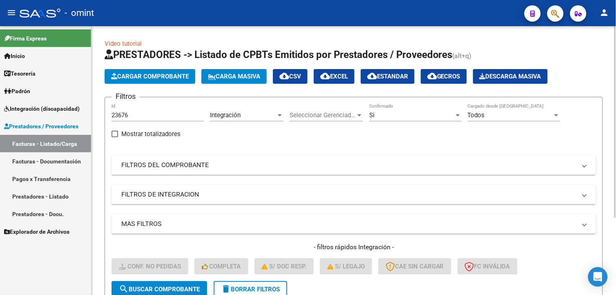
scroll to position [108, 0]
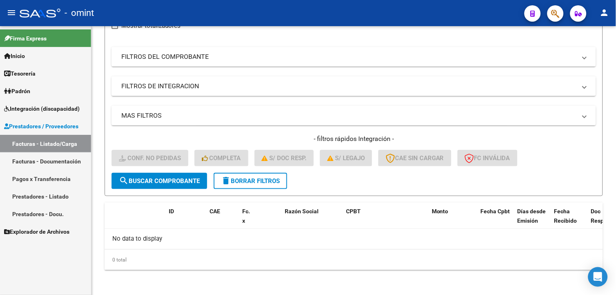
click at [52, 142] on link "Facturas - Listado/Carga" at bounding box center [45, 144] width 91 height 18
click at [256, 183] on span "delete Borrar Filtros" at bounding box center [250, 180] width 59 height 7
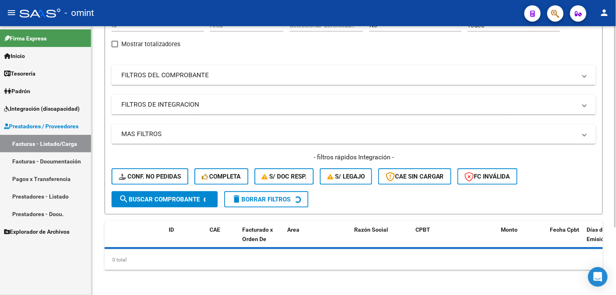
scroll to position [0, 0]
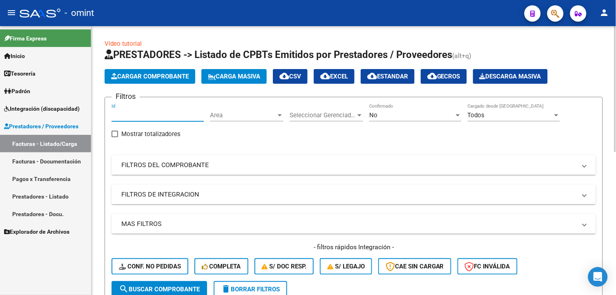
click at [127, 116] on input "Id" at bounding box center [157, 114] width 92 height 7
type input "24024"
click at [153, 285] on span "search Buscar Comprobante" at bounding box center [159, 288] width 81 height 7
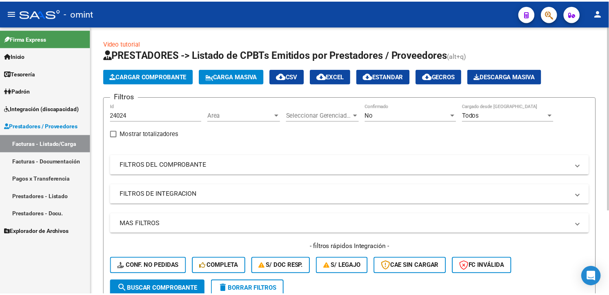
scroll to position [121, 0]
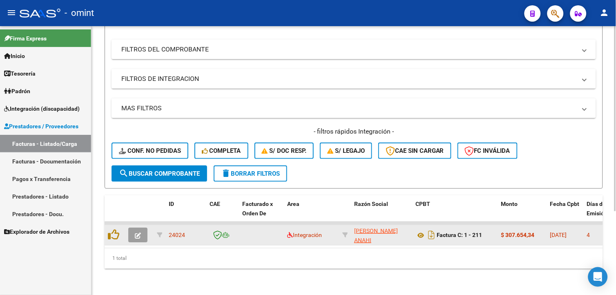
click at [136, 232] on icon "button" at bounding box center [138, 235] width 6 height 6
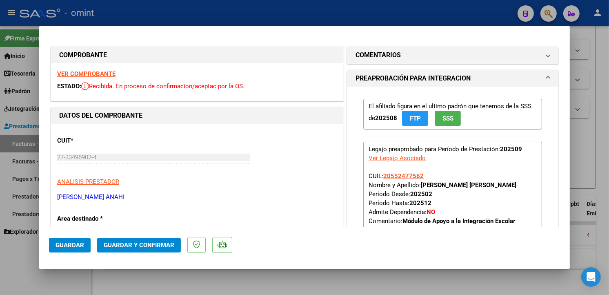
click at [104, 75] on strong "VER COMPROBANTE" at bounding box center [86, 73] width 58 height 7
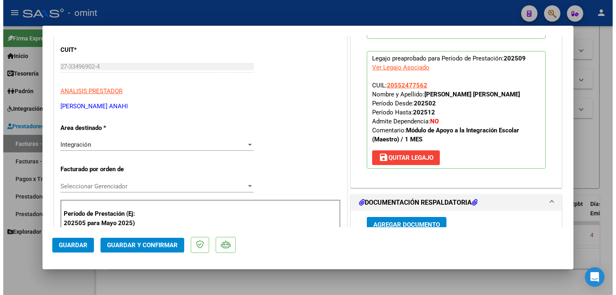
scroll to position [181, 0]
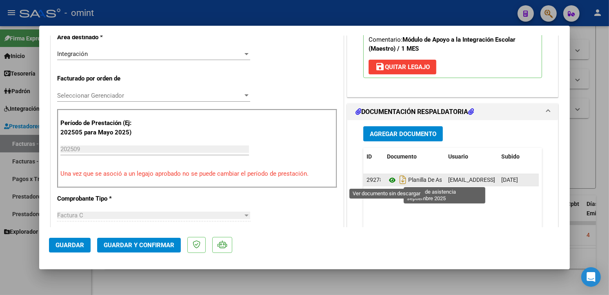
click at [390, 181] on icon at bounding box center [392, 180] width 11 height 10
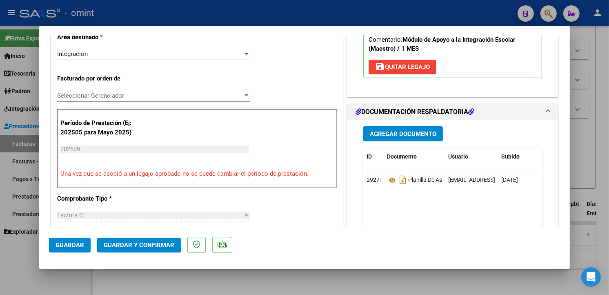
click at [116, 243] on span "Guardar y Confirmar" at bounding box center [139, 244] width 71 height 7
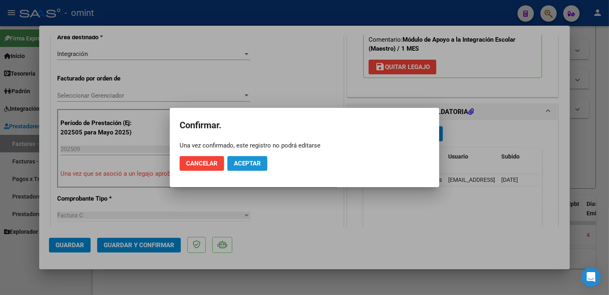
click at [254, 160] on span "Aceptar" at bounding box center [247, 163] width 27 height 7
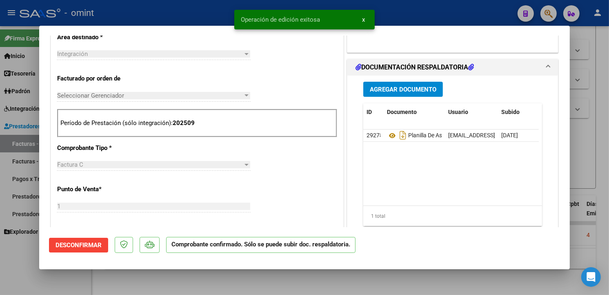
click at [117, 11] on div at bounding box center [304, 147] width 609 height 295
type input "$ 0,00"
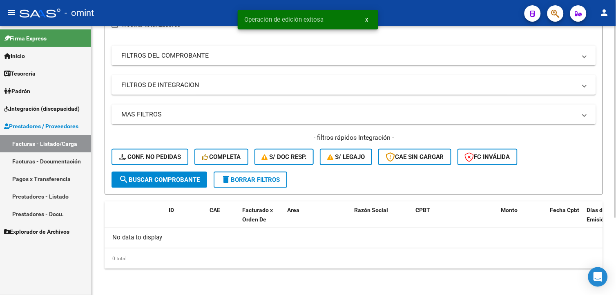
scroll to position [108, 0]
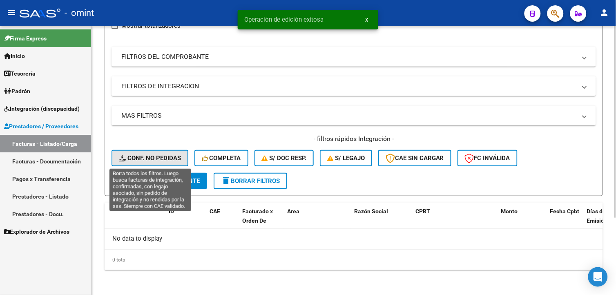
click at [158, 155] on span "Conf. no pedidas" at bounding box center [150, 157] width 62 height 7
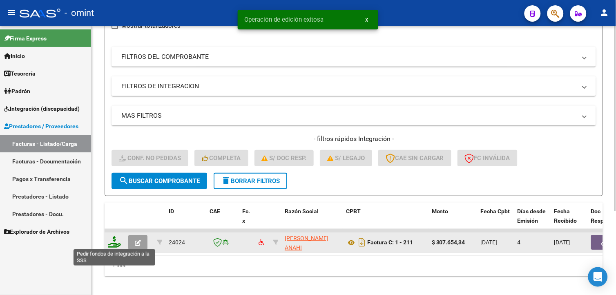
click at [111, 240] on icon at bounding box center [114, 241] width 13 height 11
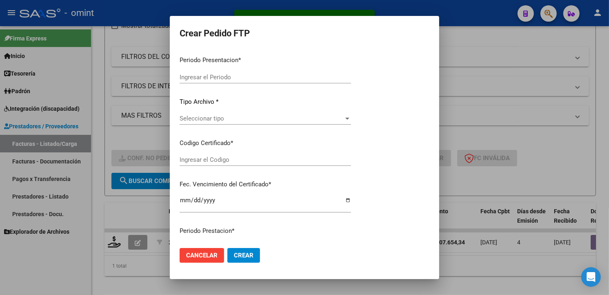
type input "202509"
type input "$ 307.654,34"
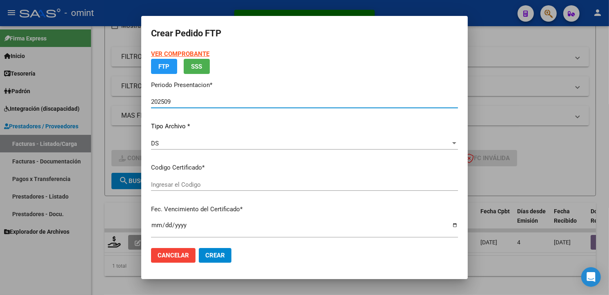
type input "1798286304"
type input "2026-04-21"
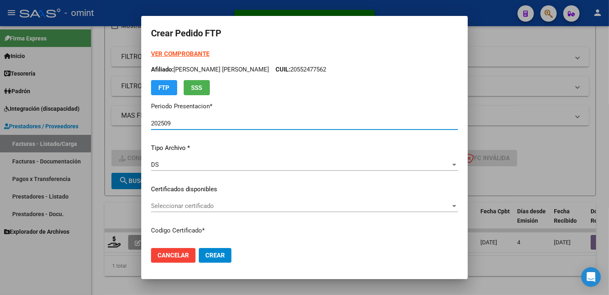
click at [341, 205] on span "Seleccionar certificado" at bounding box center [301, 205] width 300 height 7
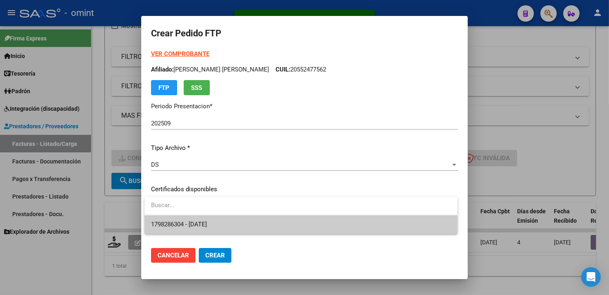
click at [308, 221] on span "1798286304 - 2026-04-21" at bounding box center [301, 224] width 300 height 18
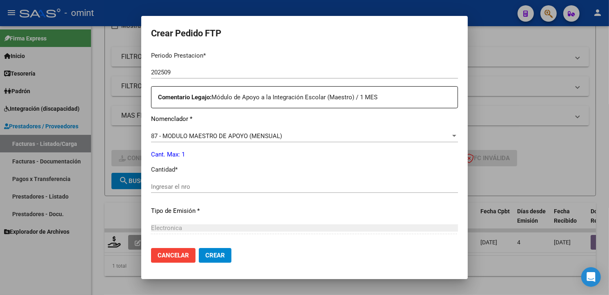
scroll to position [317, 0]
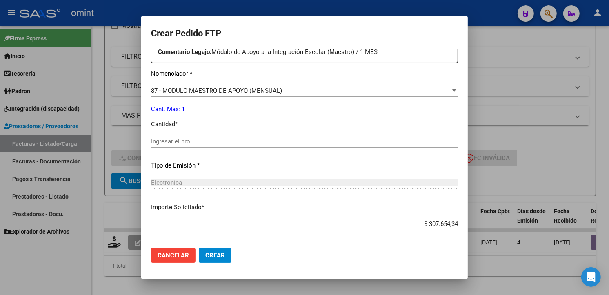
click at [181, 136] on div "Ingresar el nro" at bounding box center [304, 141] width 307 height 12
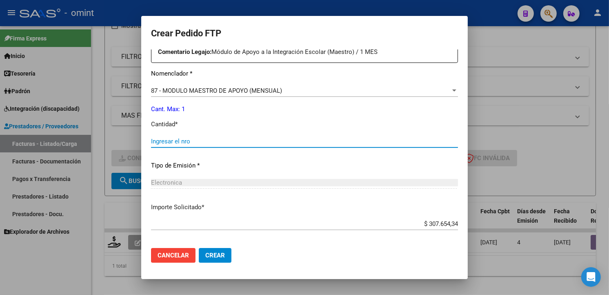
click at [181, 141] on input "Ingresar el nro" at bounding box center [304, 141] width 307 height 7
type input "1"
click at [283, 168] on p "Tipo de Emisión *" at bounding box center [304, 165] width 307 height 9
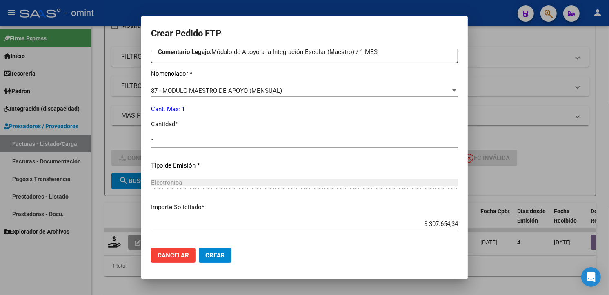
scroll to position [354, 0]
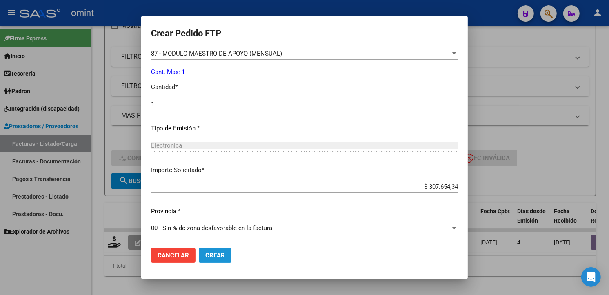
click at [215, 255] on span "Crear" at bounding box center [215, 255] width 20 height 7
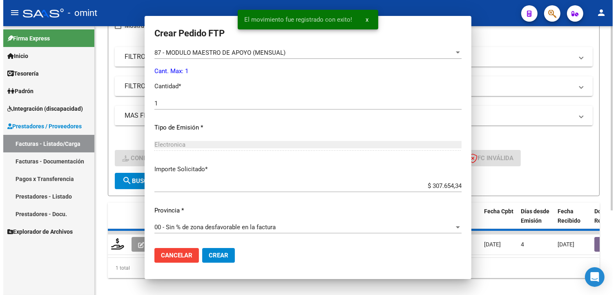
scroll to position [0, 0]
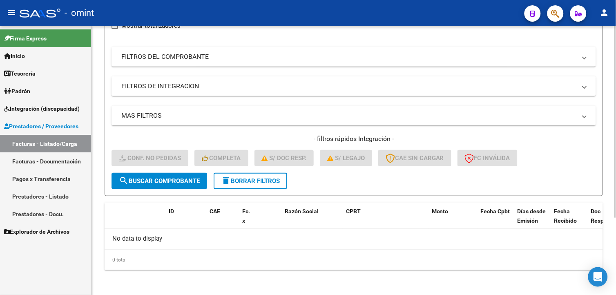
click at [356, 170] on div "- filtros rápidos Integración - Conf. no pedidas Completa S/ Doc Resp. S/ legaj…" at bounding box center [353, 153] width 484 height 38
click at [330, 136] on h4 "- filtros rápidos Integración -" at bounding box center [353, 138] width 484 height 9
click at [356, 167] on div "- filtros rápidos Integración - Conf. no pedidas Completa S/ Doc Resp. S/ legaj…" at bounding box center [353, 153] width 484 height 38
drag, startPoint x: 246, startPoint y: 256, endPoint x: 552, endPoint y: 269, distance: 306.5
click at [341, 206] on span at bounding box center [341, 221] width 4 height 36
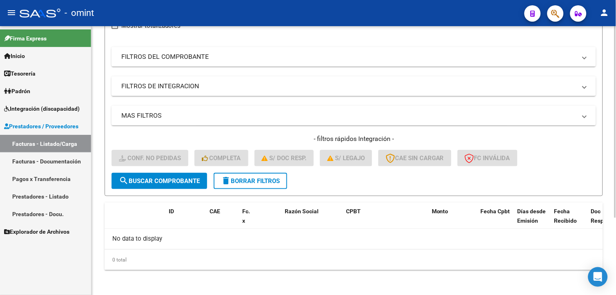
click at [227, 203] on datatable-header-cell "CAE" at bounding box center [222, 221] width 33 height 36
